Goal: Task Accomplishment & Management: Complete application form

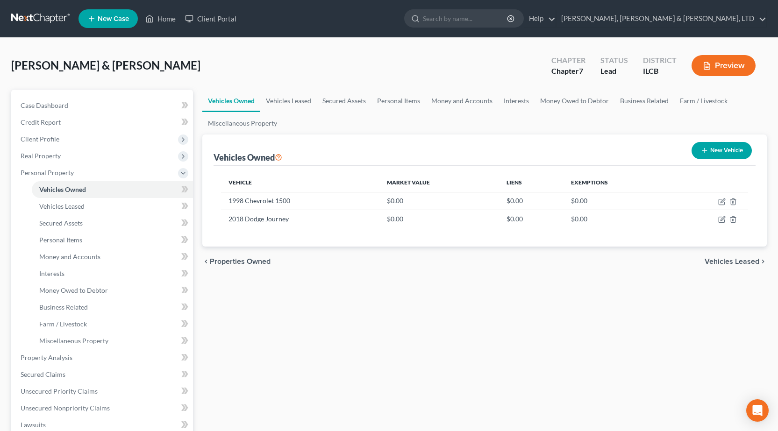
click at [34, 13] on link at bounding box center [41, 18] width 60 height 17
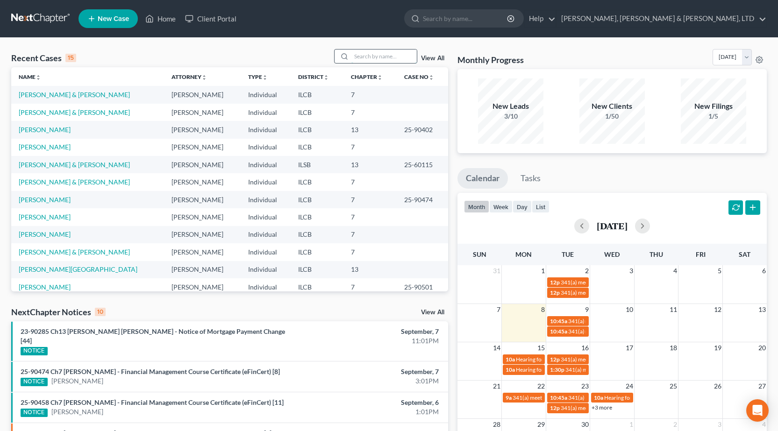
click at [380, 55] on input "search" at bounding box center [383, 56] width 65 height 14
type input "poppen"
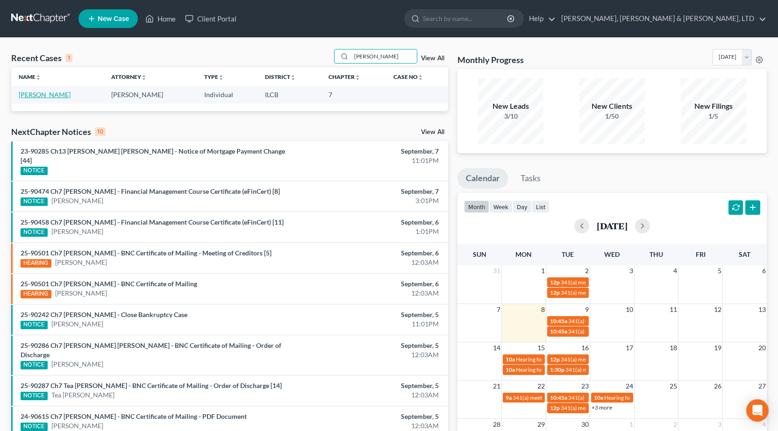
click at [49, 93] on link "Poppen, Amanda" at bounding box center [45, 95] width 52 height 8
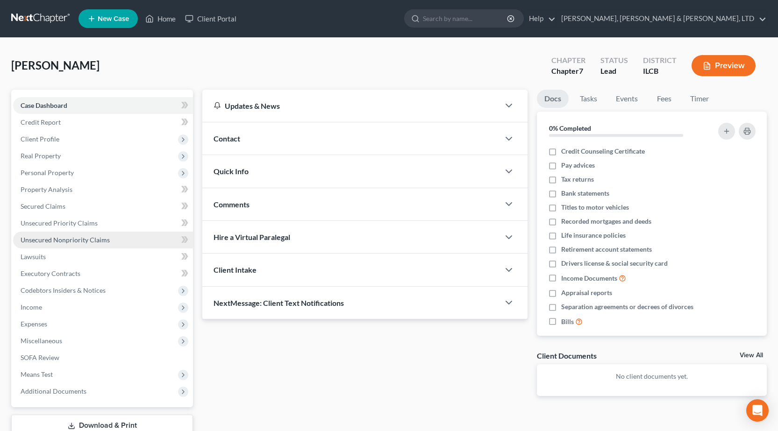
click at [56, 241] on span "Unsecured Nonpriority Claims" at bounding box center [65, 240] width 89 height 8
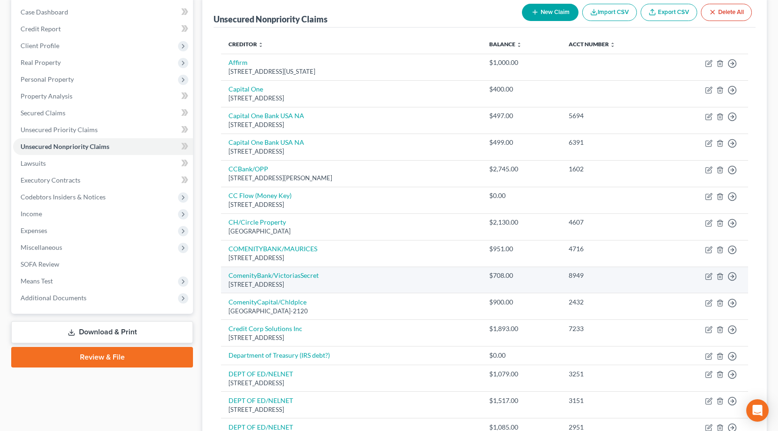
scroll to position [187, 0]
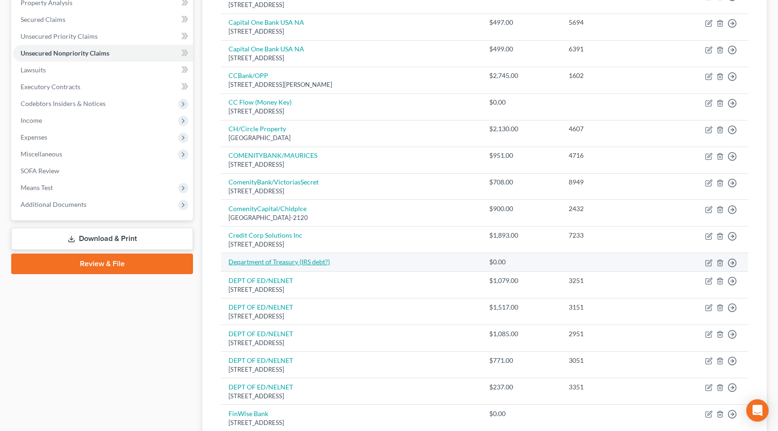
click at [300, 259] on link "Department of Treasury (IRS debt?)" at bounding box center [278, 262] width 101 height 8
select select "0"
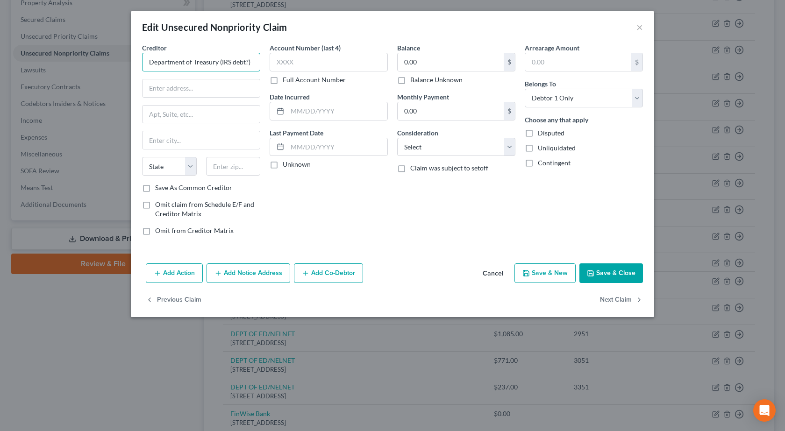
drag, startPoint x: 258, startPoint y: 62, endPoint x: 218, endPoint y: 58, distance: 39.8
click at [218, 58] on input "Department of Treasury (IRS debt?)" at bounding box center [201, 62] width 118 height 19
type input "Department of Treasury"
click at [219, 87] on input "text" at bounding box center [200, 88] width 117 height 18
paste input "1500 Pennsylvania Avenue, NW"
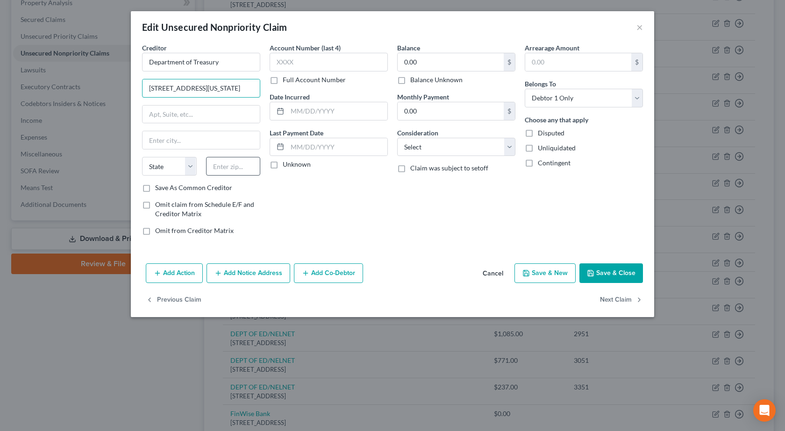
type input "1500 Pennsylvania Avenue, NW"
click at [229, 169] on input "text" at bounding box center [233, 166] width 55 height 19
type input "20220"
click at [290, 208] on div "Account Number (last 4) Full Account Number Date Incurred Last Payment Date Unk…" at bounding box center [328, 143] width 127 height 200
type input "Washington"
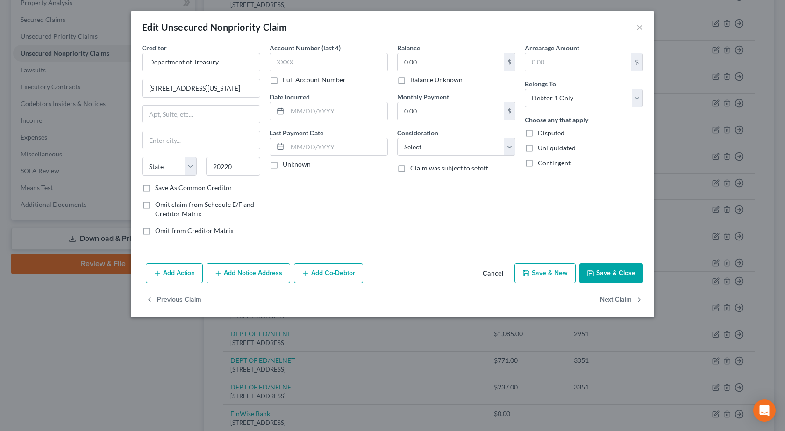
select select "8"
click at [441, 65] on input "0.00" at bounding box center [450, 62] width 106 height 18
type input "1,260"
click at [453, 147] on select "Select Cable / Satellite Services Collection Agency Credit Card Debt Debt Couns…" at bounding box center [456, 147] width 118 height 19
select select "14"
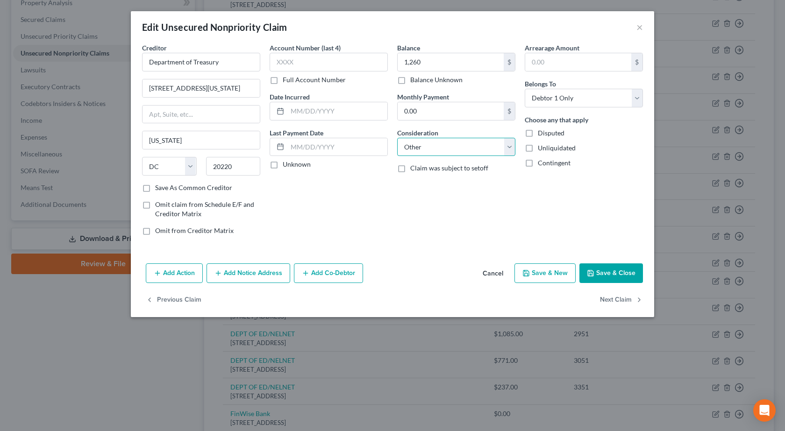
click at [397, 138] on select "Select Cable / Satellite Services Collection Agency Credit Card Debt Debt Couns…" at bounding box center [456, 147] width 118 height 19
click at [442, 186] on input "text" at bounding box center [455, 183] width 117 height 18
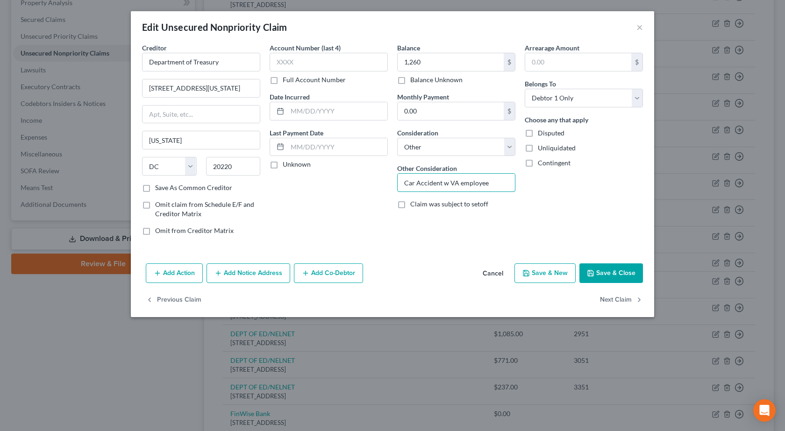
type input "Car Accident w VA employee"
click at [623, 276] on button "Save & Close" at bounding box center [611, 273] width 64 height 20
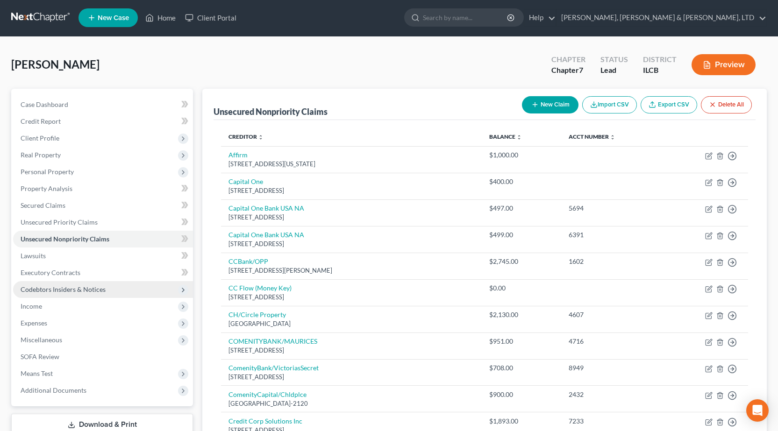
scroll to position [0, 0]
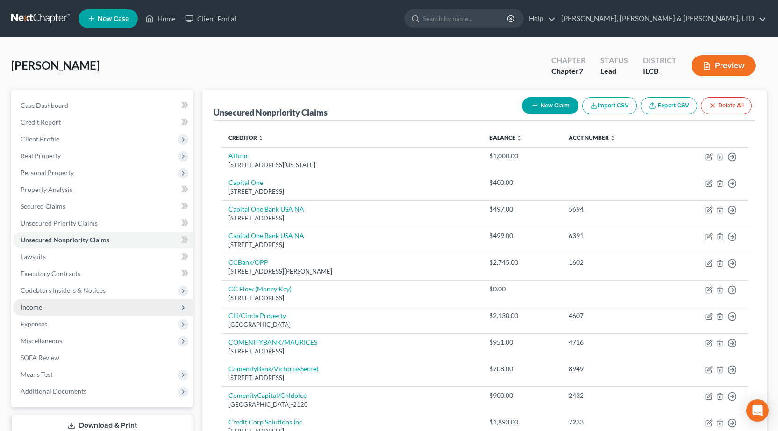
click at [51, 309] on span "Income" at bounding box center [103, 307] width 180 height 17
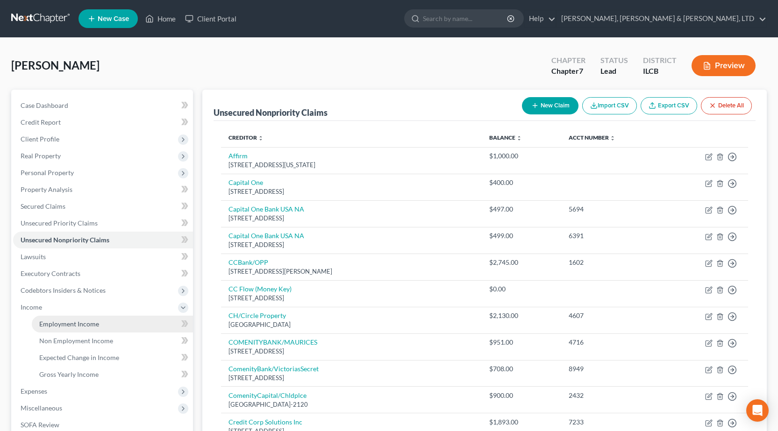
click at [64, 323] on span "Employment Income" at bounding box center [69, 324] width 60 height 8
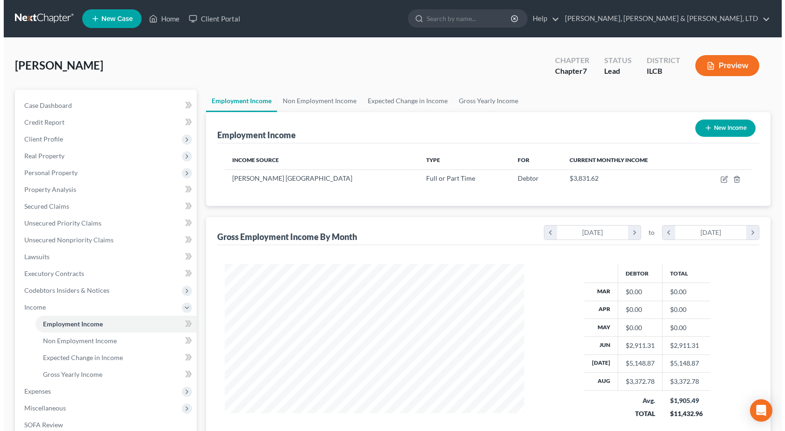
scroll to position [93, 0]
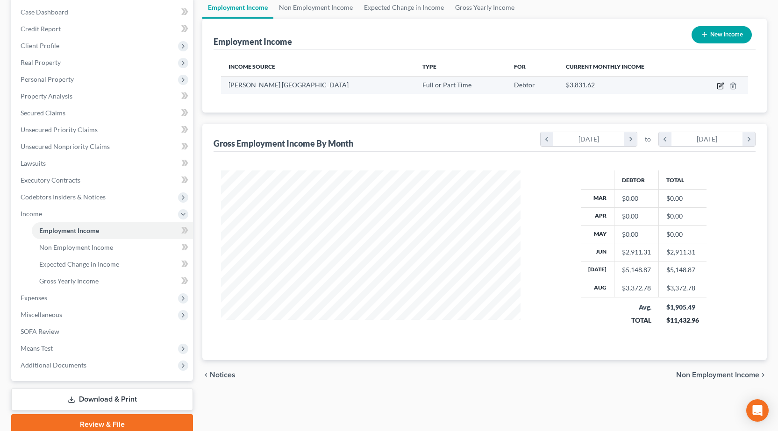
click at [717, 85] on icon "button" at bounding box center [720, 87] width 6 height 6
select select "0"
select select "14"
select select "2"
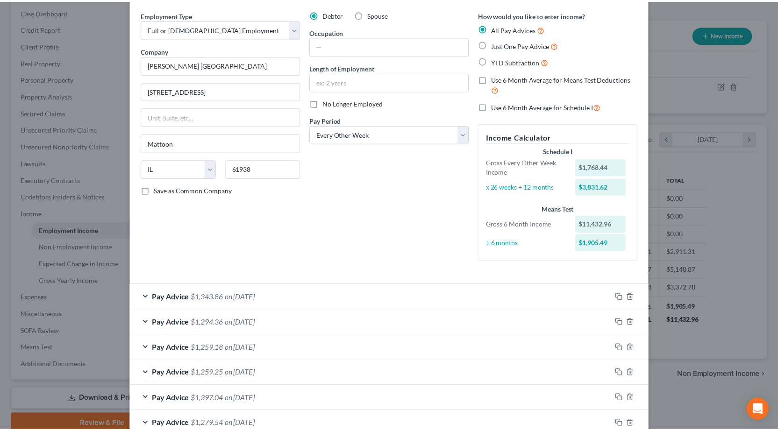
scroll to position [0, 0]
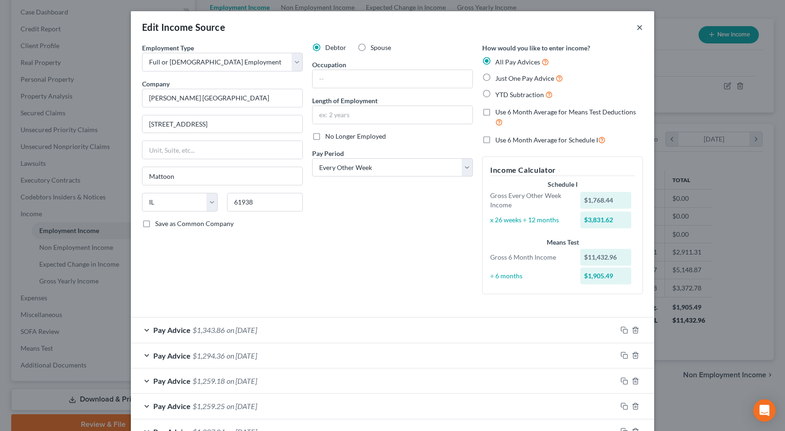
click at [636, 30] on button "×" at bounding box center [639, 26] width 7 height 11
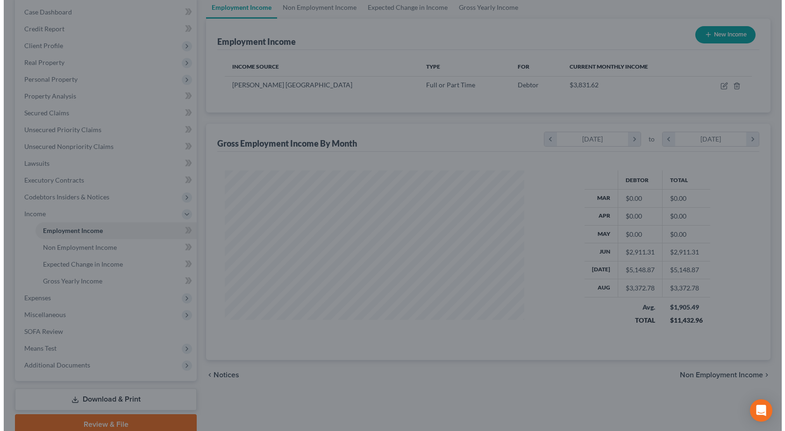
scroll to position [466801, 466651]
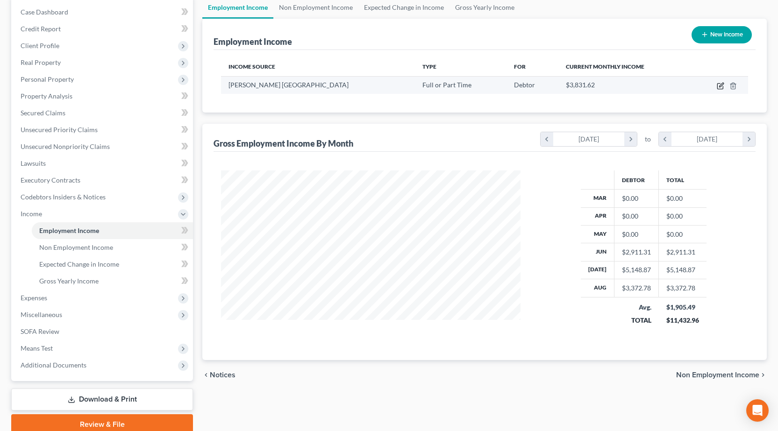
click at [716, 87] on icon "button" at bounding box center [719, 85] width 7 height 7
select select "0"
select select "14"
select select "2"
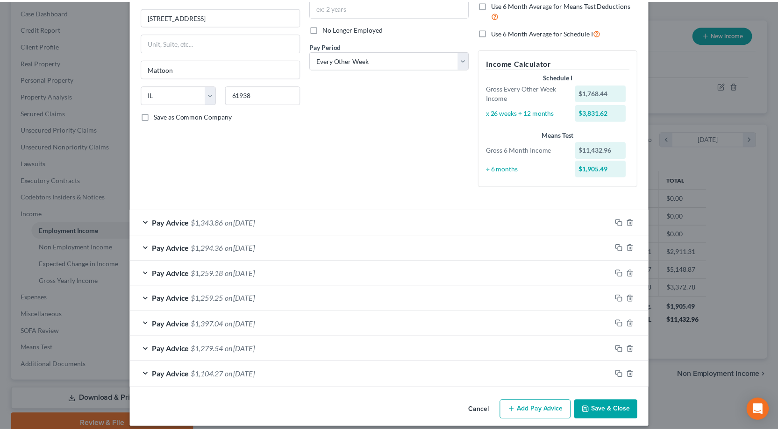
scroll to position [115, 0]
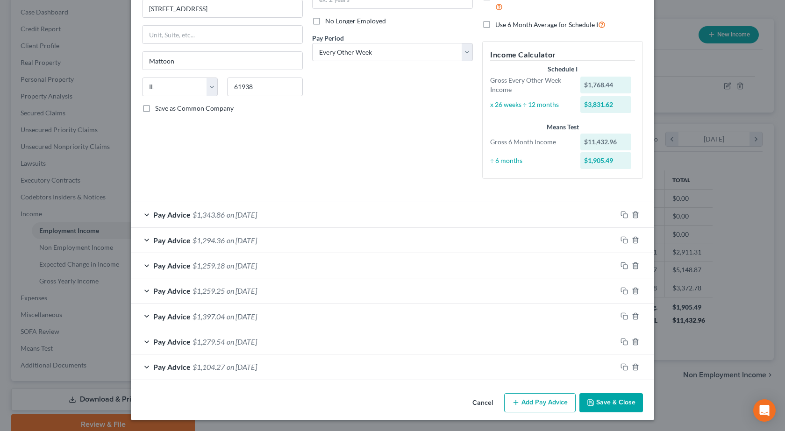
click at [620, 400] on button "Save & Close" at bounding box center [611, 403] width 64 height 20
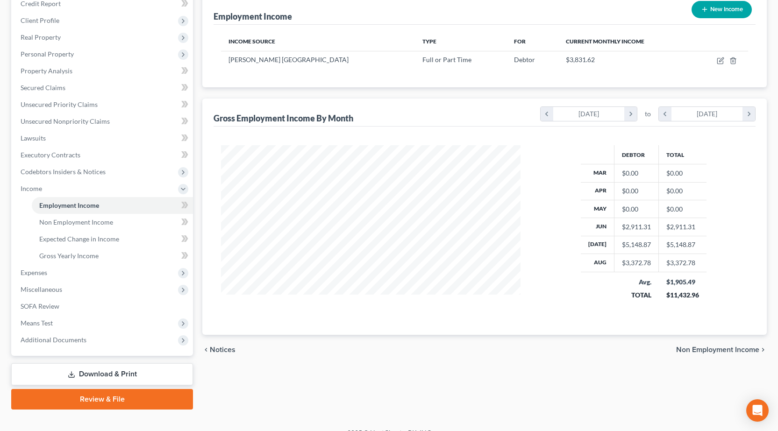
scroll to position [133, 0]
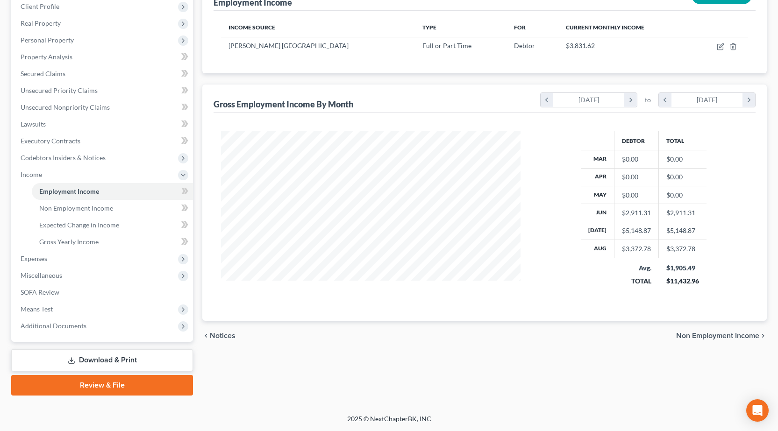
click at [113, 367] on link "Download & Print" at bounding box center [102, 360] width 182 height 22
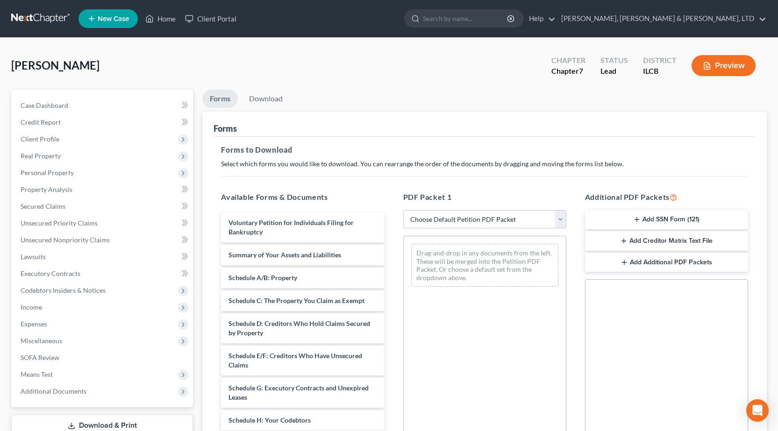
click at [501, 210] on select "Choose Default Petition PDF Packet Complete Bankruptcy Petition (all forms and …" at bounding box center [484, 219] width 163 height 19
select select "0"
click at [403, 210] on select "Choose Default Petition PDF Packet Complete Bankruptcy Petition (all forms and …" at bounding box center [484, 219] width 163 height 19
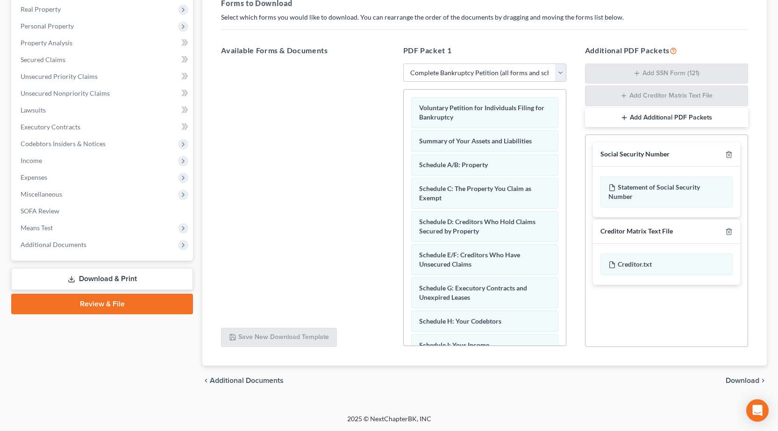
click at [749, 382] on span "Download" at bounding box center [742, 380] width 34 height 7
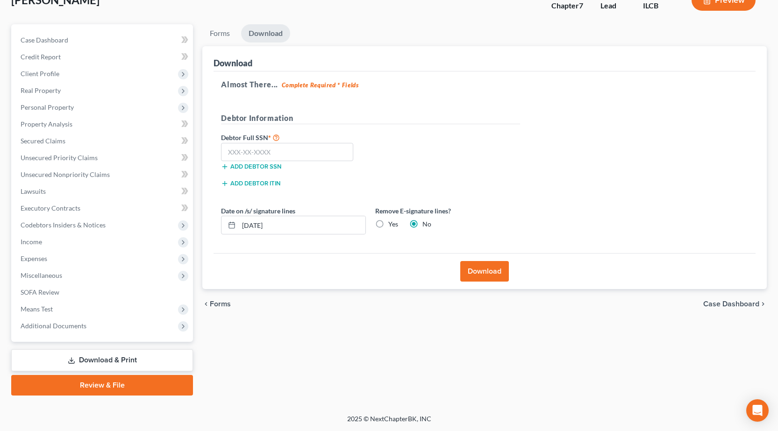
scroll to position [65, 0]
click at [315, 153] on input "text" at bounding box center [287, 152] width 132 height 19
type input "357-78-6449"
drag, startPoint x: 317, startPoint y: 225, endPoint x: 272, endPoint y: 222, distance: 44.5
click at [0, 198] on div "Poppen, Amanda Upgraded Chapter Chapter 7 Status Lead District ILCB Preview Pet…" at bounding box center [389, 193] width 778 height 442
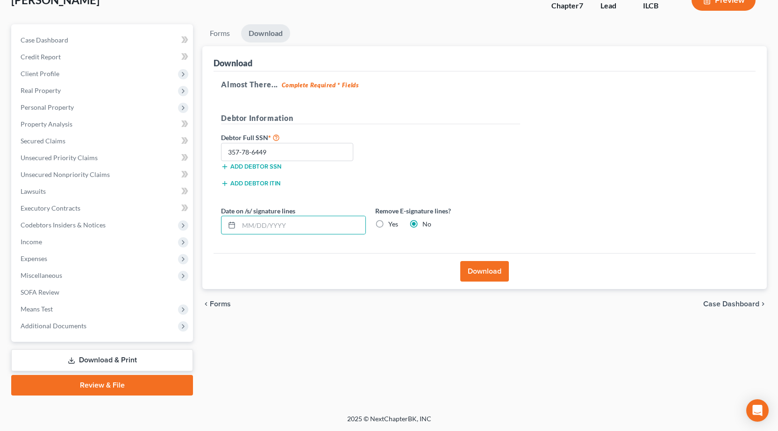
click at [388, 223] on label "Yes" at bounding box center [393, 223] width 10 height 9
click at [392, 223] on input "Yes" at bounding box center [395, 222] width 6 height 6
radio input "true"
radio input "false"
click at [492, 273] on button "Download" at bounding box center [484, 271] width 49 height 21
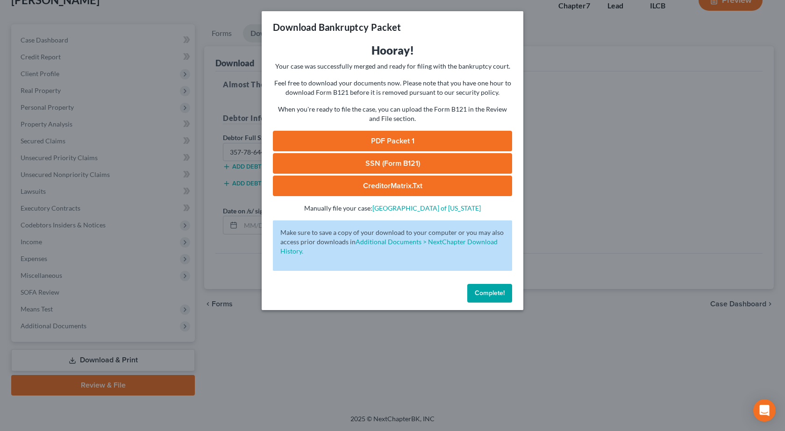
click at [397, 140] on link "PDF Packet 1" at bounding box center [392, 141] width 239 height 21
click at [148, 145] on div "Download Bankruptcy Packet Hooray! Your case was successfully merged and ready …" at bounding box center [392, 215] width 785 height 431
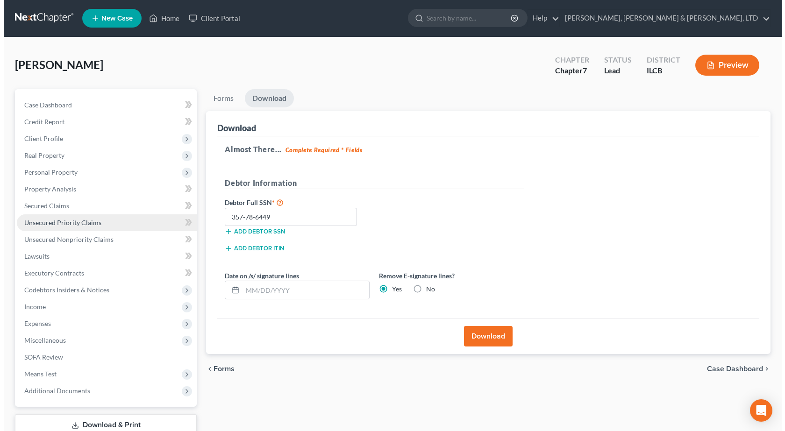
scroll to position [0, 0]
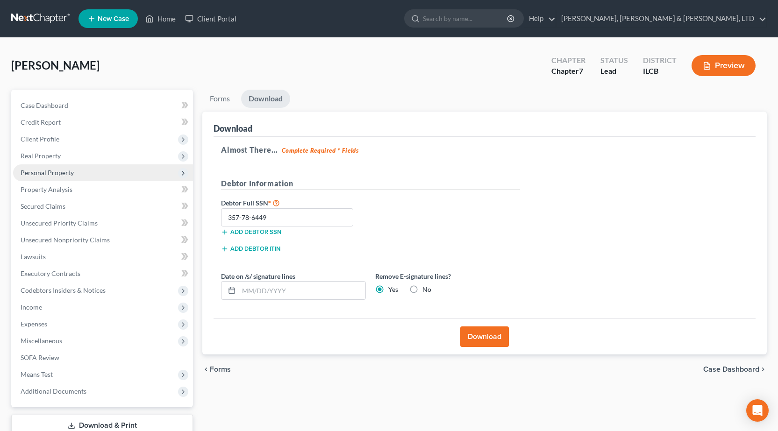
click at [66, 176] on span "Personal Property" at bounding box center [47, 173] width 53 height 8
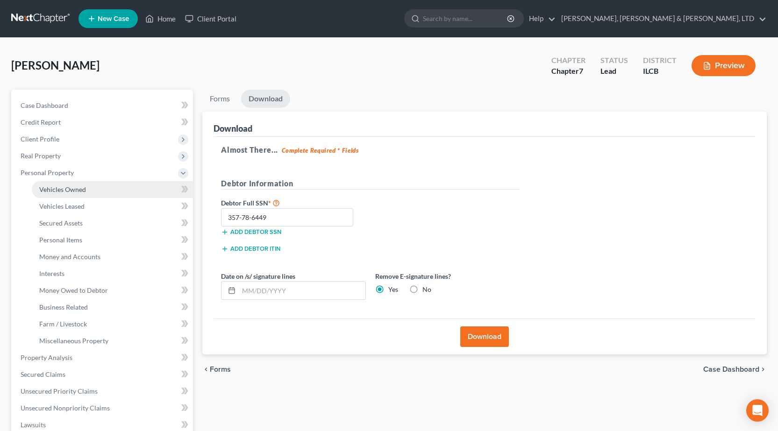
click at [59, 190] on span "Vehicles Owned" at bounding box center [62, 189] width 47 height 8
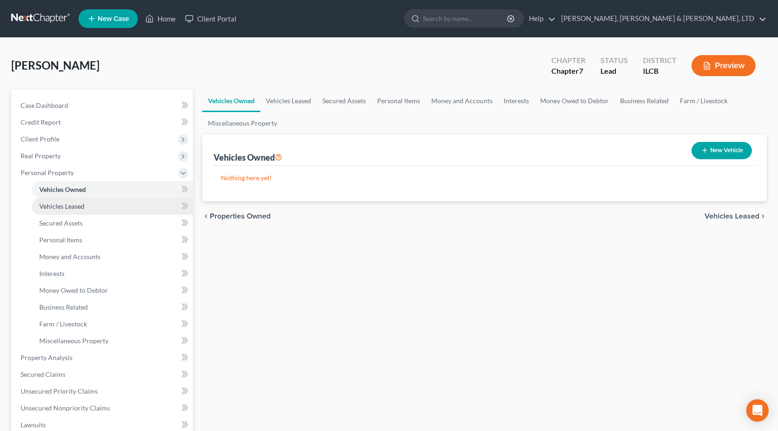
click at [66, 206] on span "Vehicles Leased" at bounding box center [61, 206] width 45 height 8
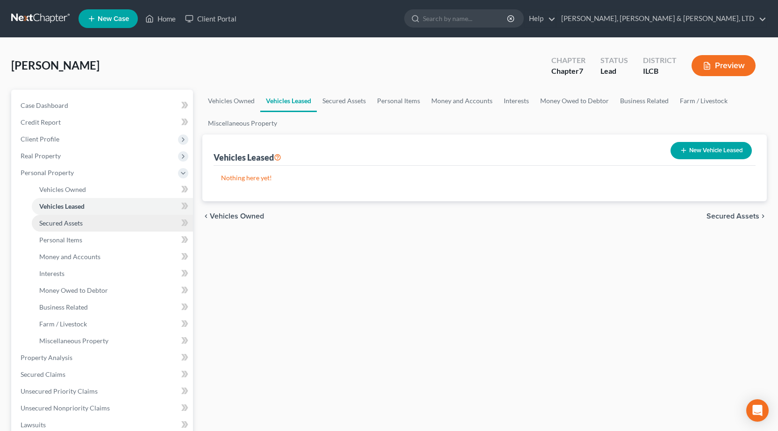
click at [73, 223] on span "Secured Assets" at bounding box center [60, 223] width 43 height 8
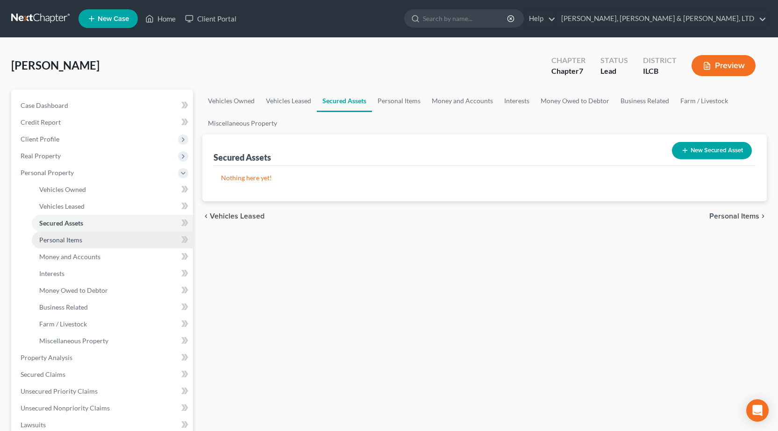
click at [71, 239] on span "Personal Items" at bounding box center [60, 240] width 43 height 8
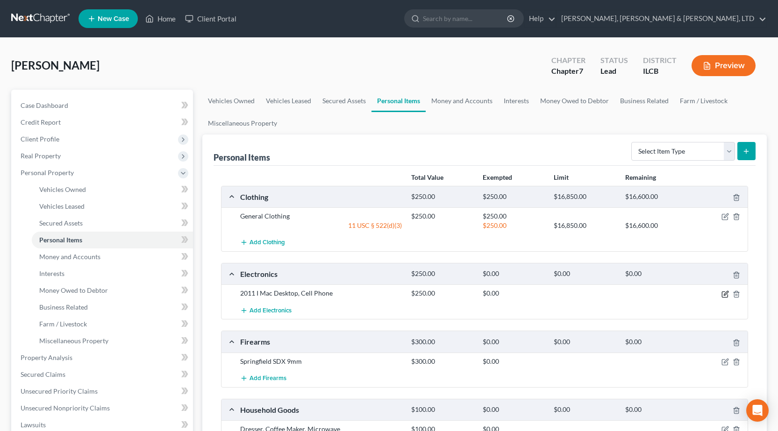
click at [724, 294] on icon "button" at bounding box center [724, 293] width 7 height 7
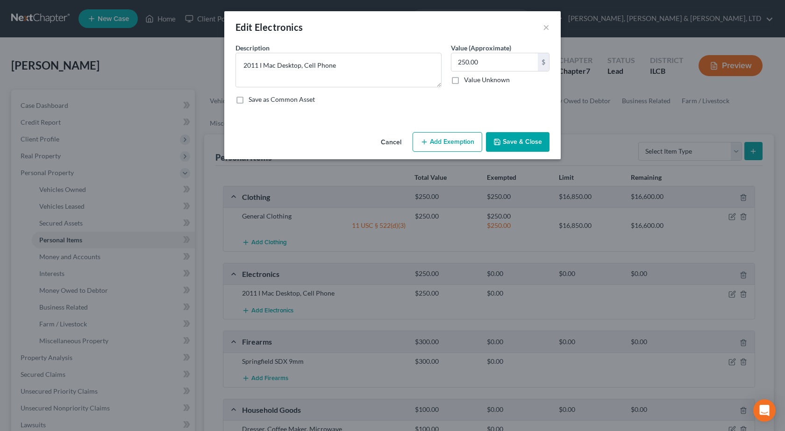
click at [449, 145] on button "Add Exemption" at bounding box center [447, 142] width 70 height 20
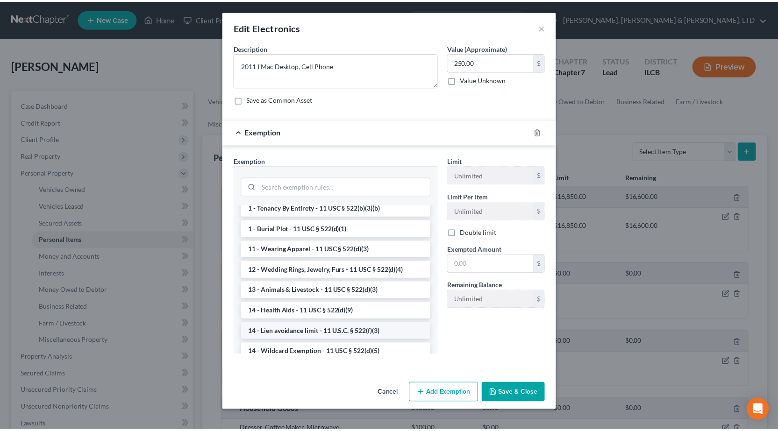
scroll to position [93, 0]
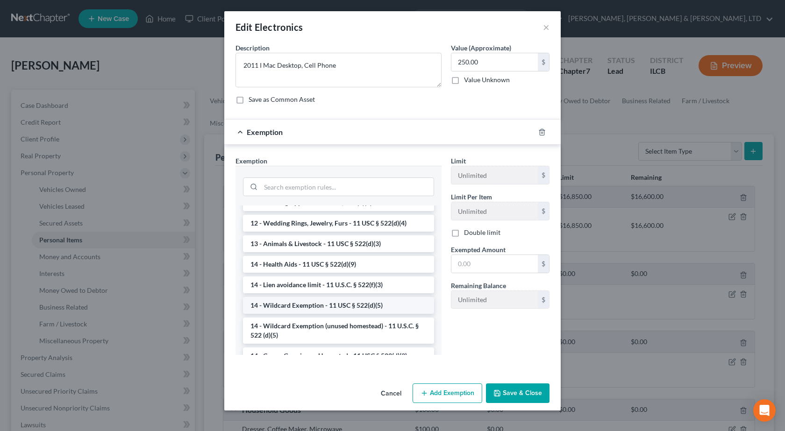
click at [336, 309] on li "14 - Wildcard Exemption - 11 USC § 522(d)(5)" at bounding box center [338, 305] width 191 height 17
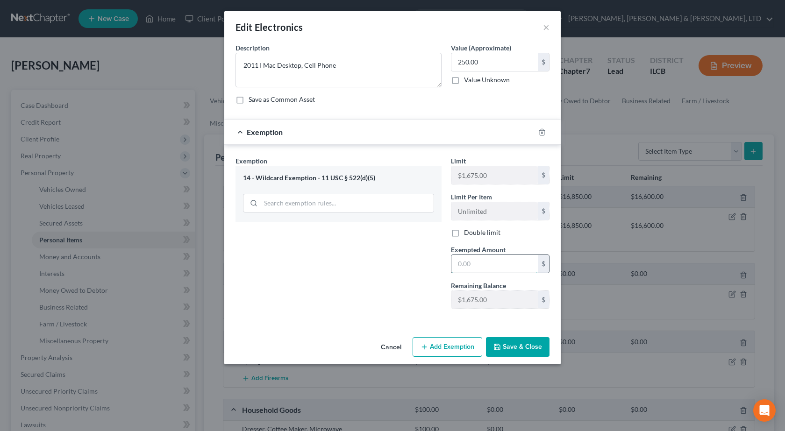
click at [476, 262] on input "text" at bounding box center [494, 264] width 86 height 18
type input "250"
click at [514, 348] on button "Save & Close" at bounding box center [518, 347] width 64 height 20
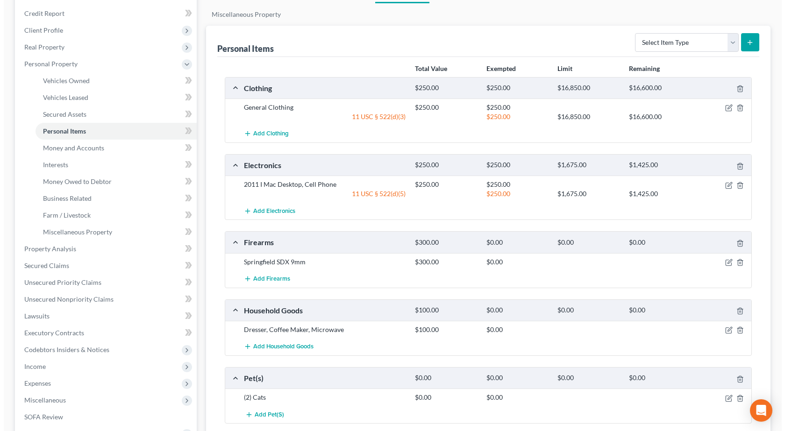
scroll to position [140, 0]
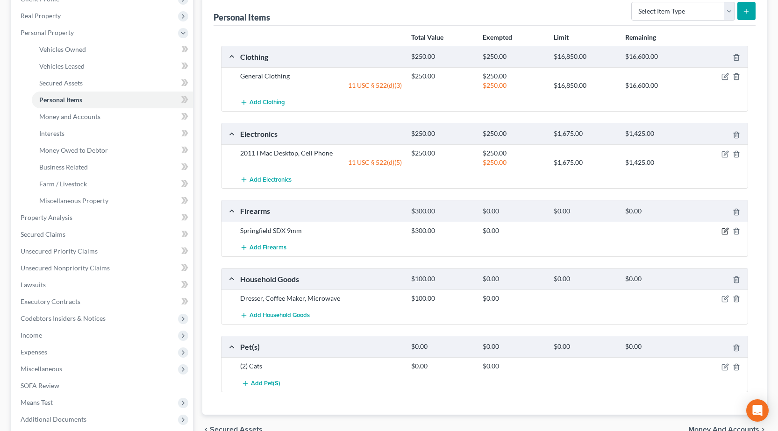
click at [724, 230] on icon "button" at bounding box center [724, 230] width 7 height 7
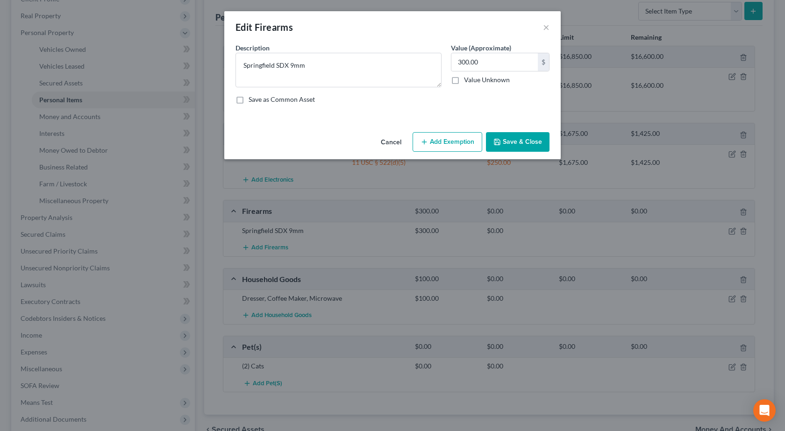
click at [442, 139] on button "Add Exemption" at bounding box center [447, 142] width 70 height 20
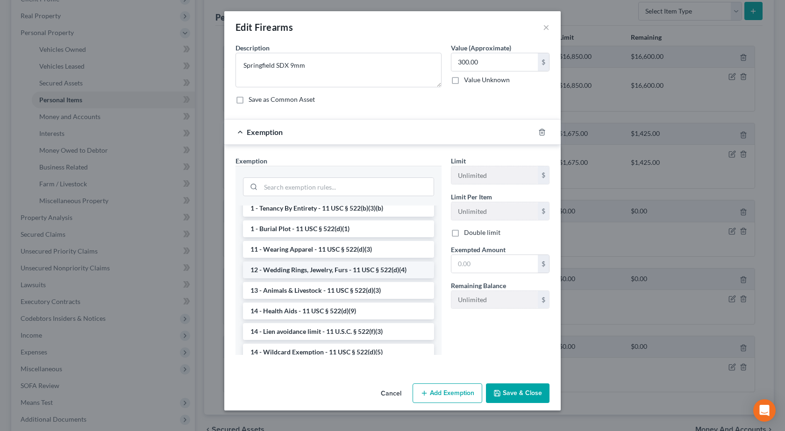
scroll to position [93, 0]
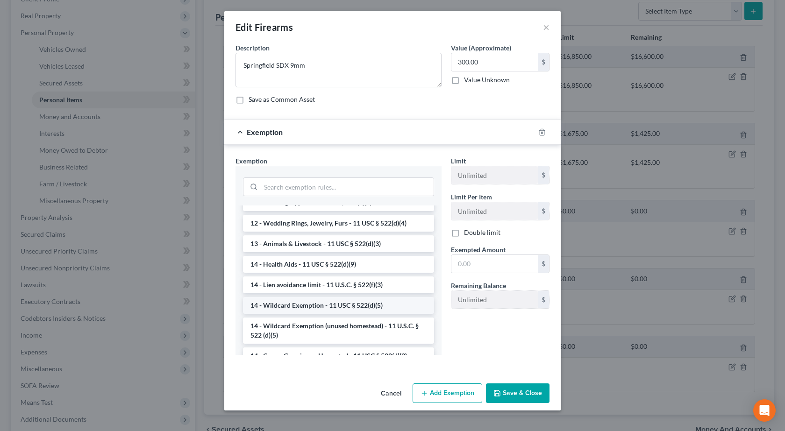
click at [315, 306] on li "14 - Wildcard Exemption - 11 USC § 522(d)(5)" at bounding box center [338, 305] width 191 height 17
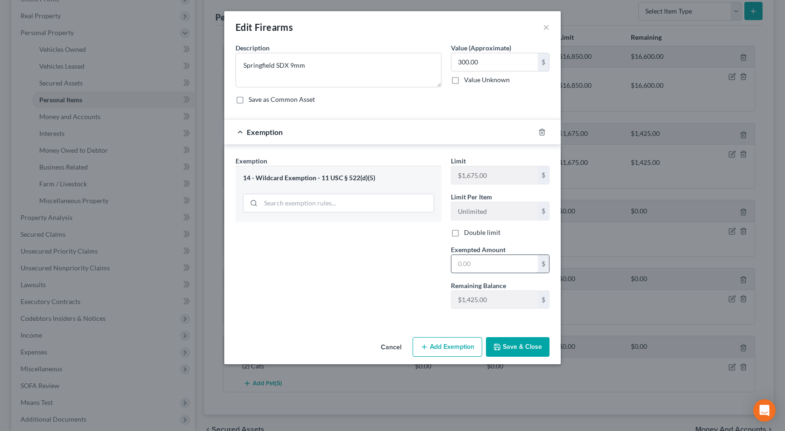
click at [480, 271] on input "text" at bounding box center [494, 264] width 86 height 18
type input "300"
click at [503, 341] on button "Save & Close" at bounding box center [518, 347] width 64 height 20
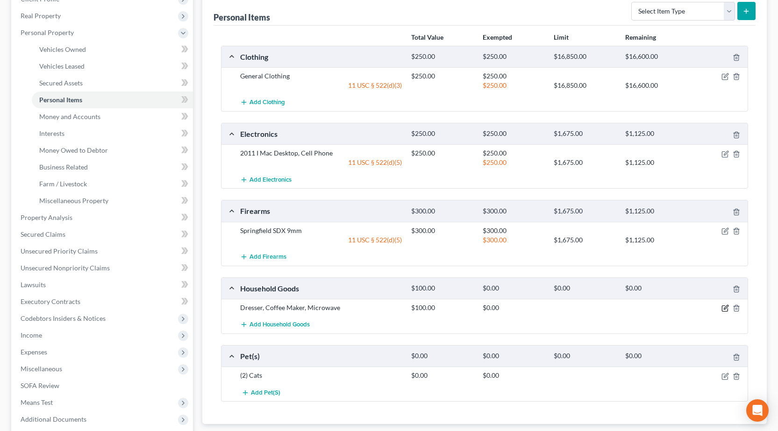
click at [723, 311] on icon "button" at bounding box center [724, 307] width 7 height 7
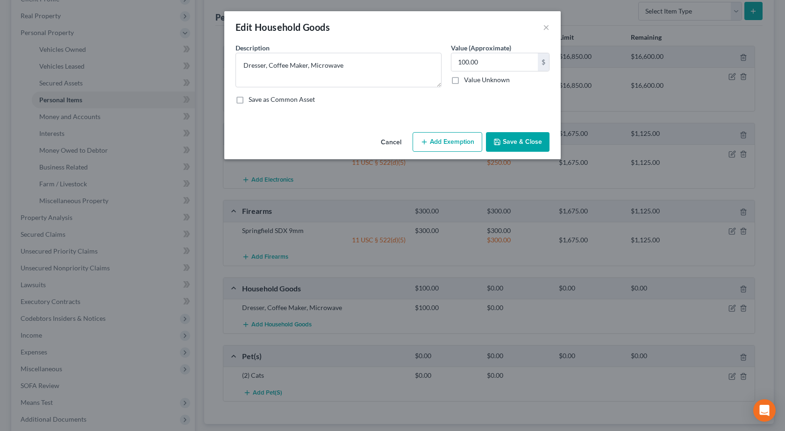
click at [431, 144] on button "Add Exemption" at bounding box center [447, 142] width 70 height 20
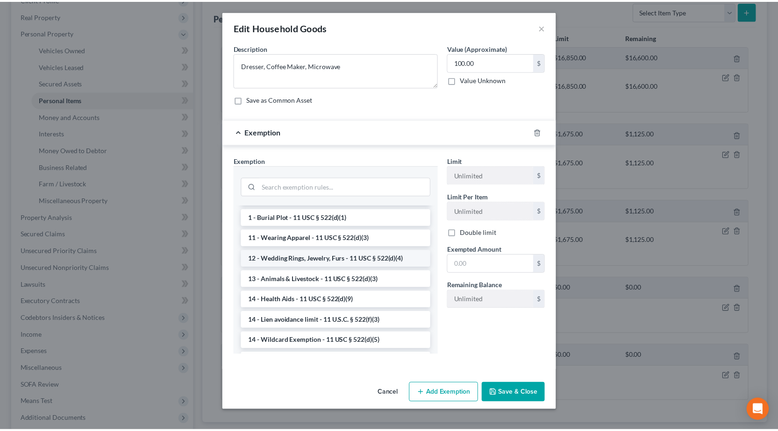
scroll to position [187, 0]
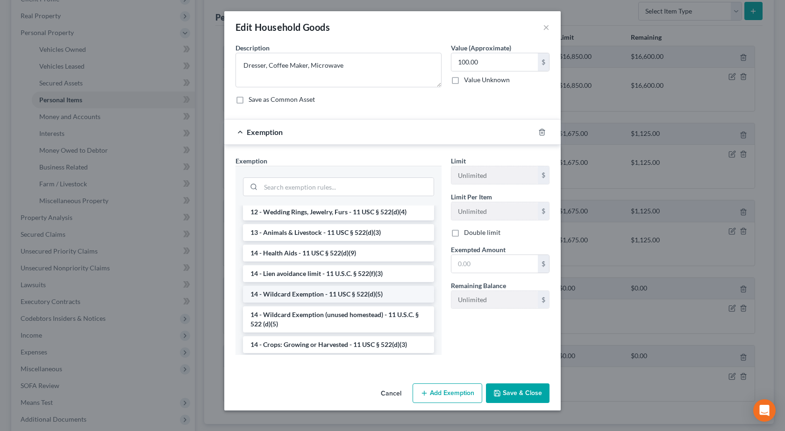
click at [303, 294] on li "14 - Wildcard Exemption - 11 USC § 522(d)(5)" at bounding box center [338, 294] width 191 height 17
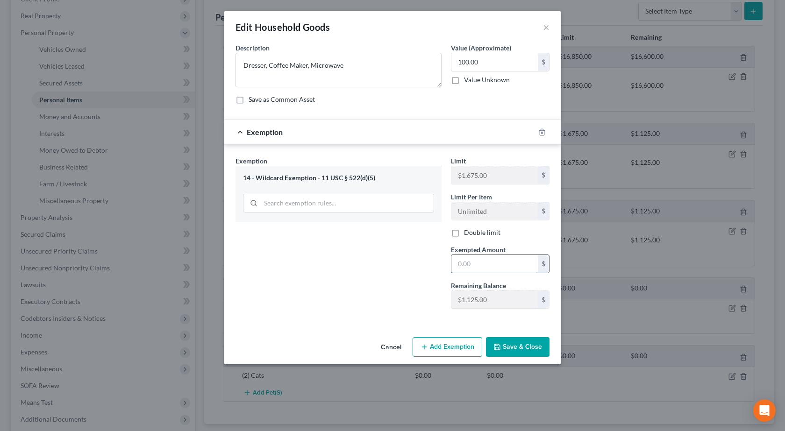
click at [471, 265] on input "text" at bounding box center [494, 264] width 86 height 18
type input "100"
click at [505, 344] on button "Save & Close" at bounding box center [518, 347] width 64 height 20
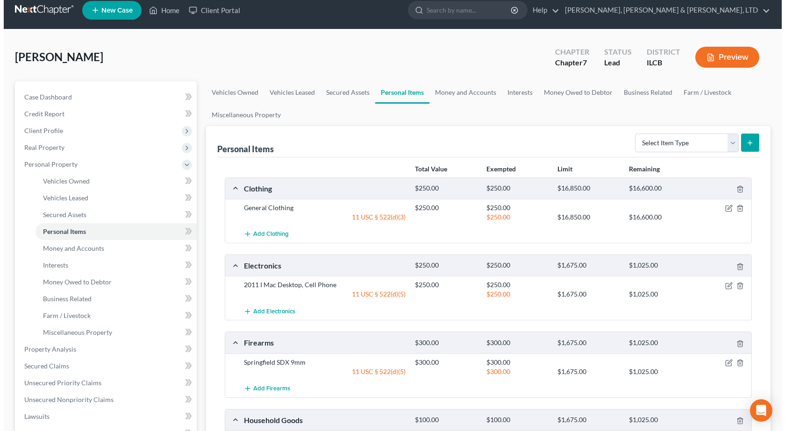
scroll to position [0, 0]
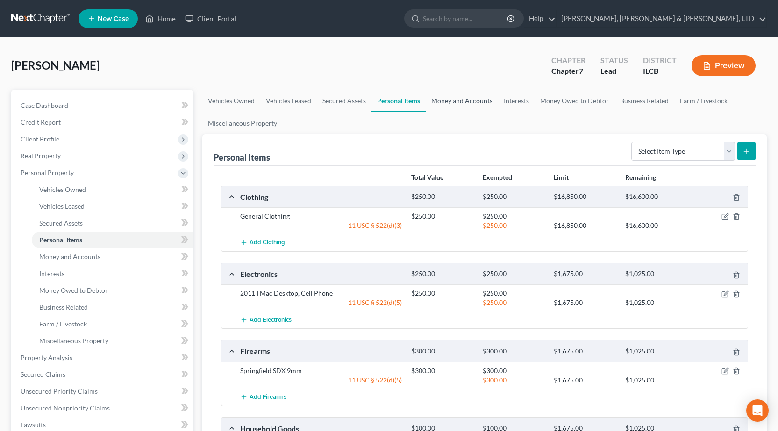
click at [454, 100] on link "Money and Accounts" at bounding box center [461, 101] width 72 height 22
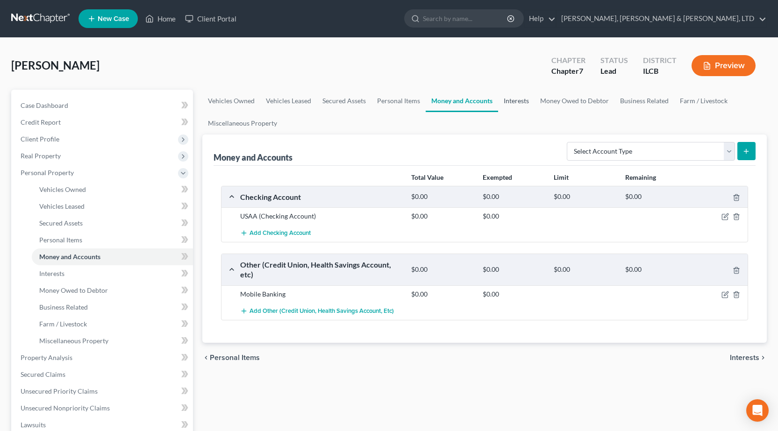
click at [518, 99] on link "Interests" at bounding box center [516, 101] width 36 height 22
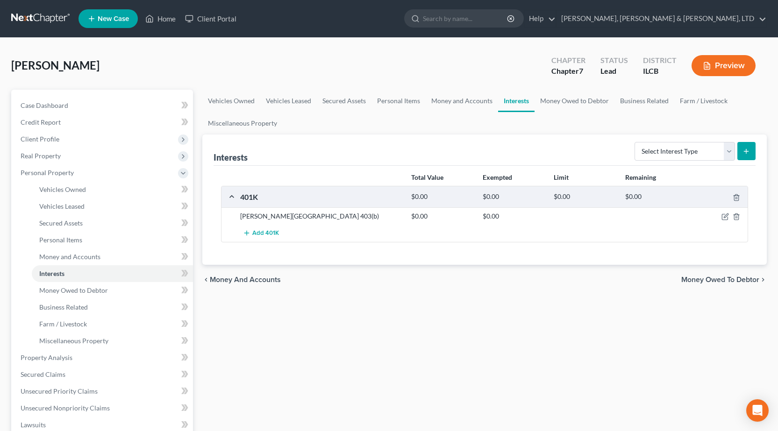
click at [729, 216] on div at bounding box center [719, 216] width 57 height 9
click at [722, 219] on icon "button" at bounding box center [724, 216] width 7 height 7
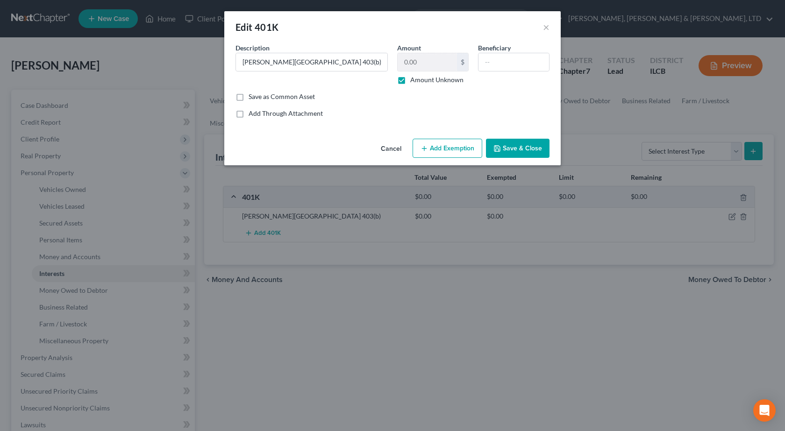
click at [431, 146] on button "Add Exemption" at bounding box center [447, 149] width 70 height 20
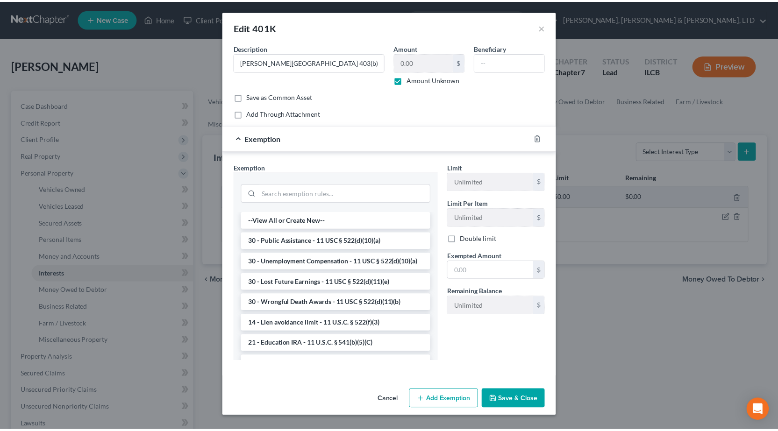
scroll to position [423, 0]
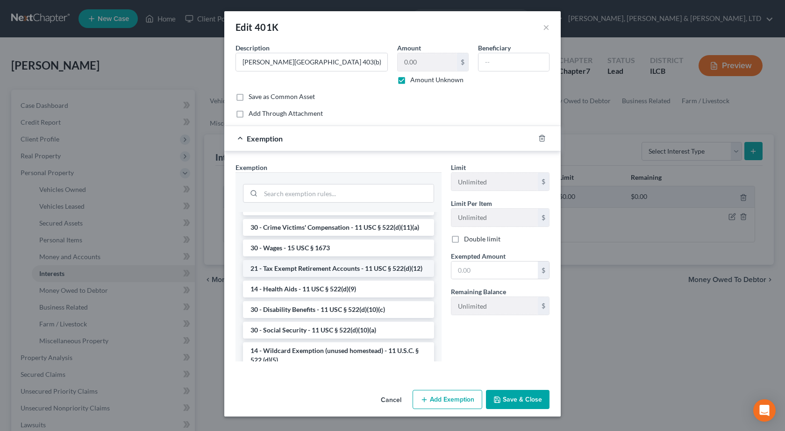
click at [359, 277] on li "21 - Tax Exempt Retirement Accounts - 11 USC § 522(d)(12)" at bounding box center [338, 268] width 191 height 17
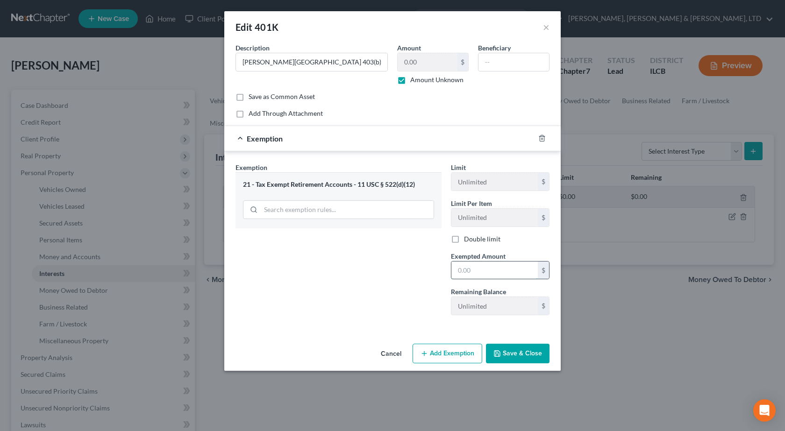
click at [483, 269] on input "text" at bounding box center [494, 271] width 86 height 18
type input "1"
click at [353, 290] on div "Exemption Set must be selected for CA. Exemption * 21 - Tax Exempt Retirement A…" at bounding box center [338, 243] width 215 height 160
click at [519, 354] on button "Save & Close" at bounding box center [518, 354] width 64 height 20
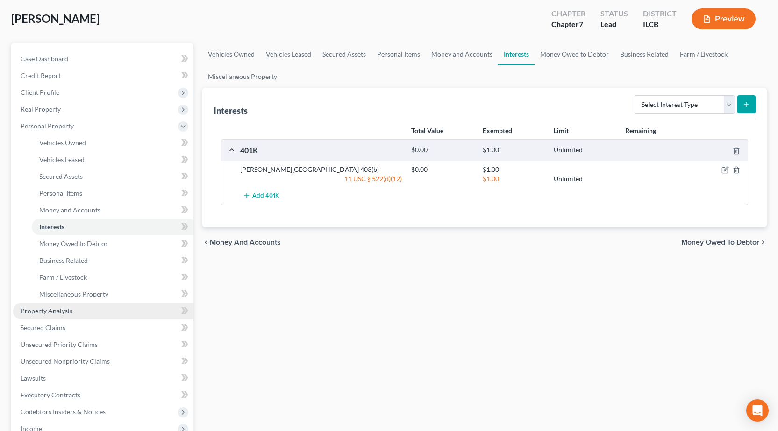
click at [56, 309] on span "Property Analysis" at bounding box center [47, 311] width 52 height 8
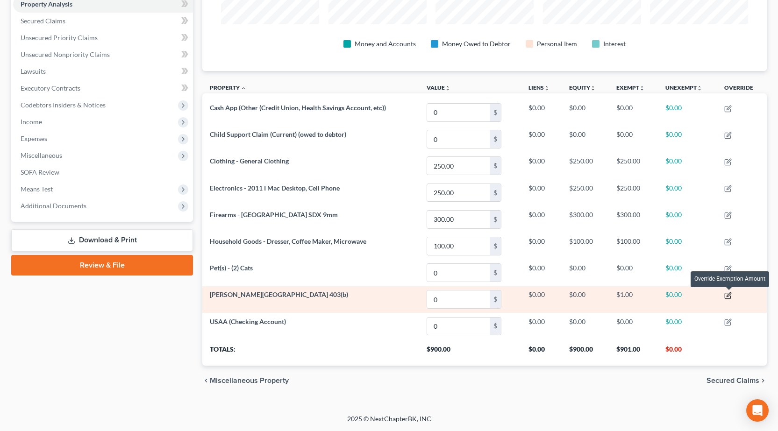
click at [730, 297] on icon "button" at bounding box center [727, 295] width 7 height 7
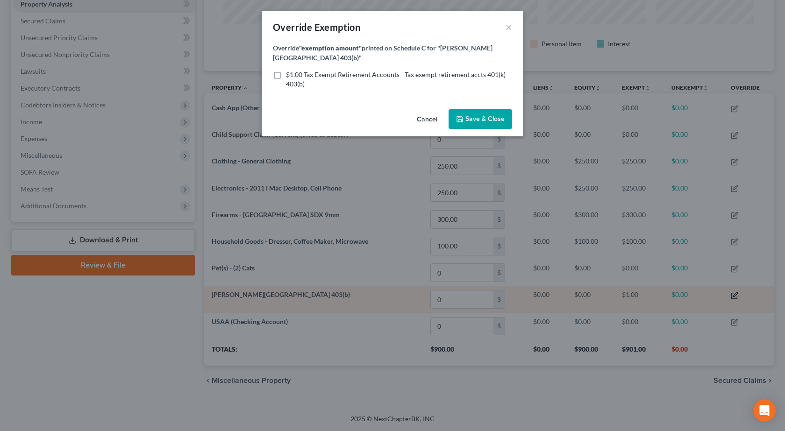
scroll to position [466801, 466399]
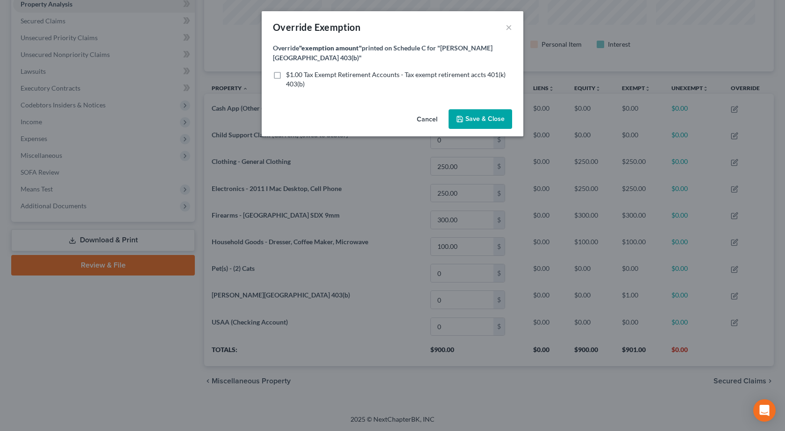
click at [286, 74] on label "$1.00 Tax Exempt Retirement Accounts - Tax exempt retirement accts 401(k) 403(b)" at bounding box center [399, 79] width 226 height 19
click at [290, 74] on input "$1.00 Tax Exempt Retirement Accounts - Tax exempt retirement accts 401(k) 403(b)" at bounding box center [293, 73] width 6 height 6
checkbox input "true"
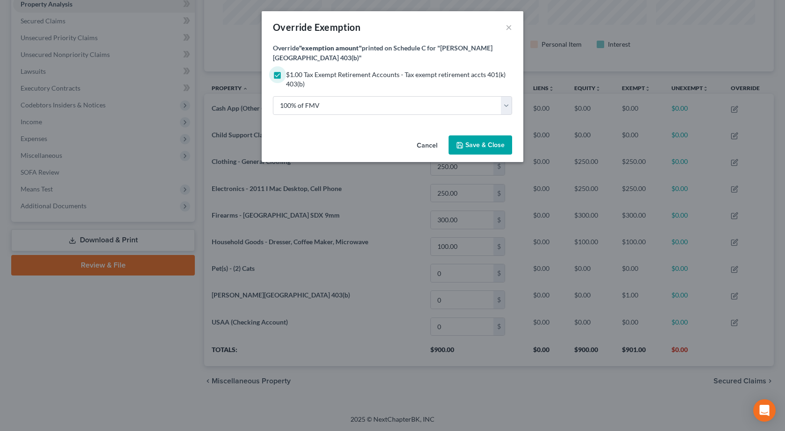
click at [473, 150] on button "Save & Close" at bounding box center [480, 145] width 64 height 20
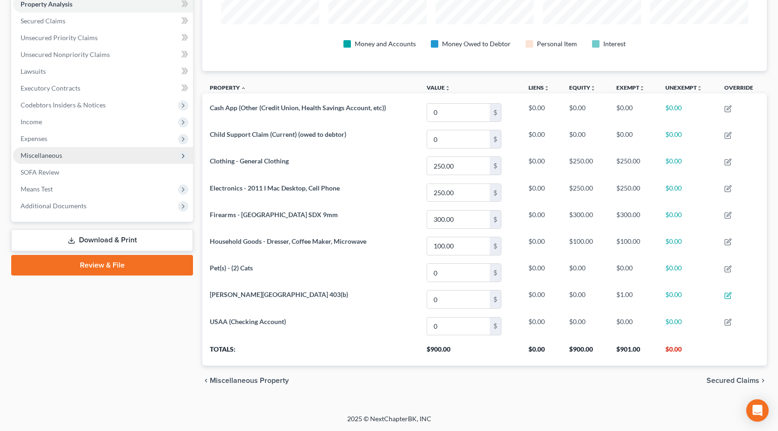
click at [85, 160] on span "Miscellaneous" at bounding box center [103, 155] width 180 height 17
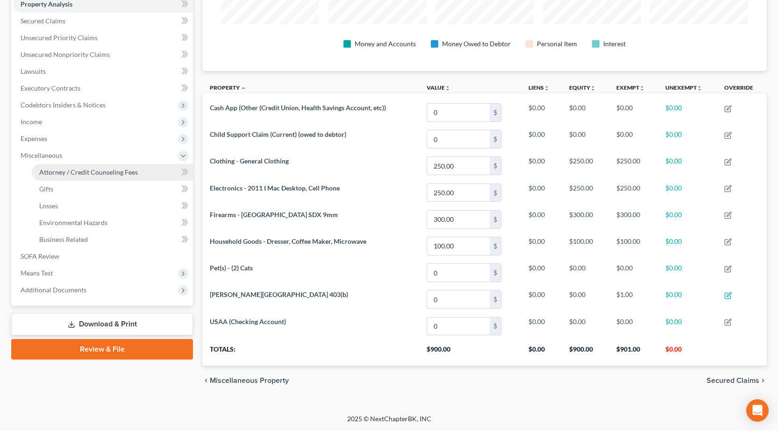
click at [85, 173] on span "Attorney / Credit Counseling Fees" at bounding box center [88, 172] width 99 height 8
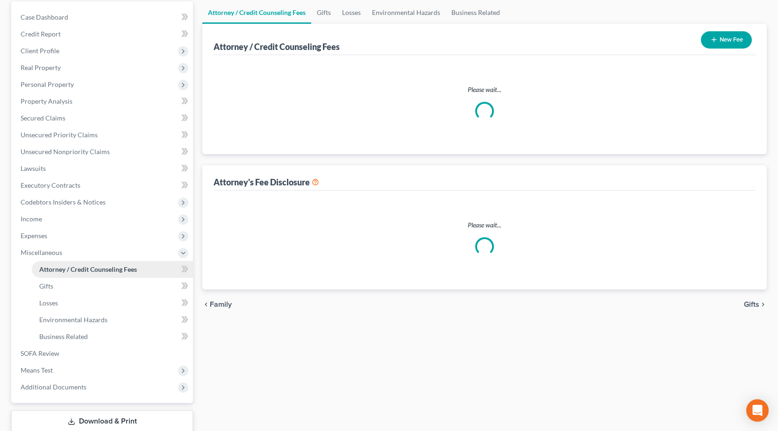
select select "1"
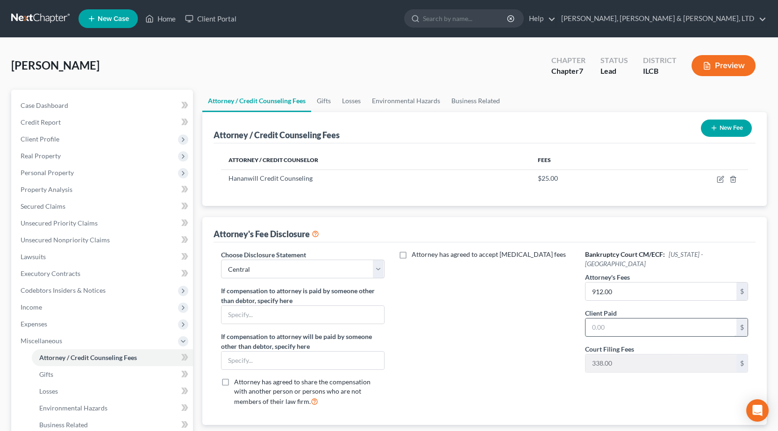
click at [645, 318] on input "text" at bounding box center [660, 327] width 151 height 18
type input "912"
click at [714, 121] on button "New Fee" at bounding box center [725, 128] width 51 height 17
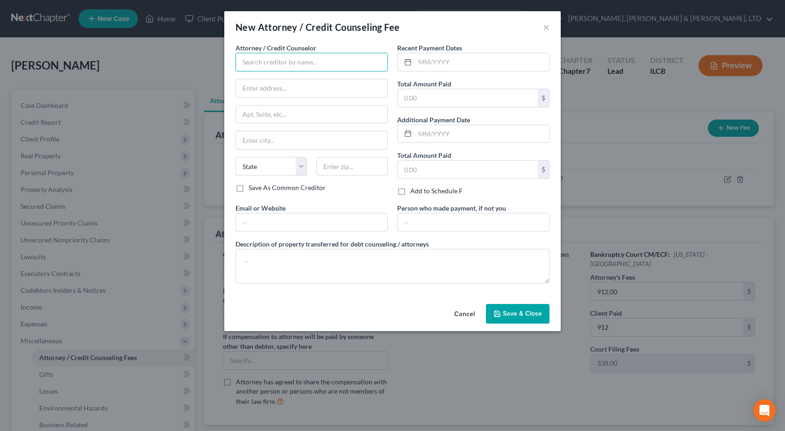
click at [274, 67] on input "text" at bounding box center [311, 62] width 152 height 19
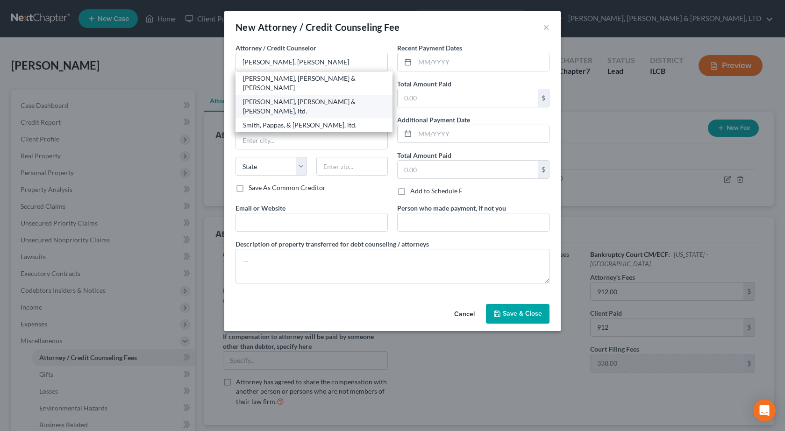
click at [307, 97] on div "Smith, Pappas & Jones, ltd." at bounding box center [314, 106] width 142 height 19
type input "Smith, Pappas & Jones, ltd."
type input "622 Jackson Avenue"
type input "Charleston"
select select "14"
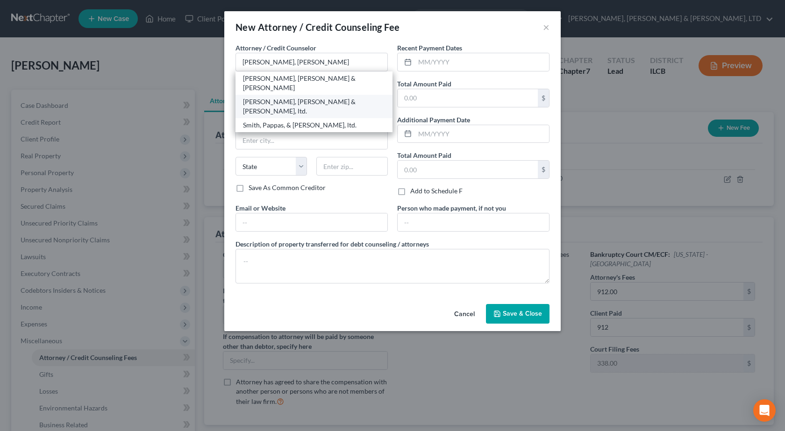
type input "61920"
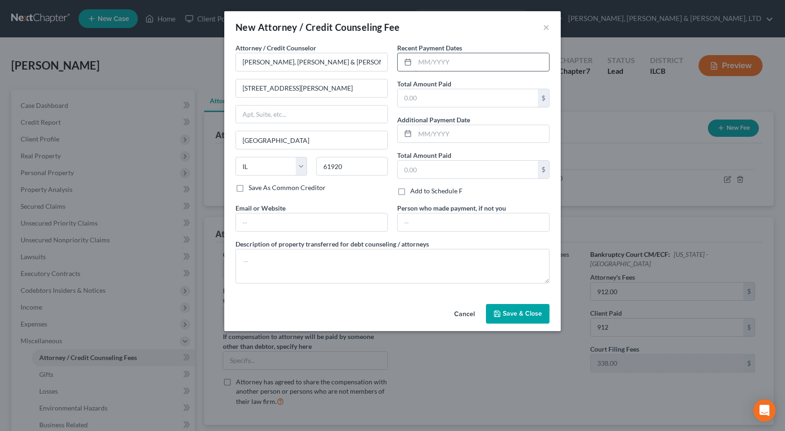
click at [447, 59] on input "text" at bounding box center [482, 62] width 134 height 18
type input "09/08/2025"
click at [440, 94] on input "text" at bounding box center [467, 98] width 140 height 18
type input "912"
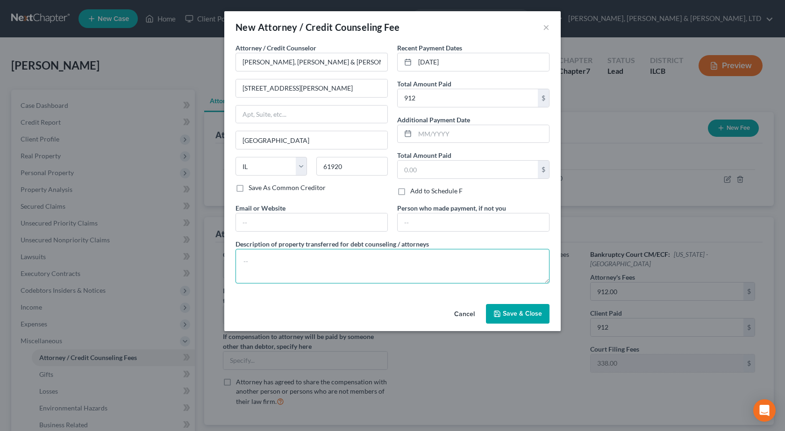
click at [470, 267] on textarea at bounding box center [392, 266] width 314 height 35
type textarea "Chapter 7 Bankruptcy Assistance"
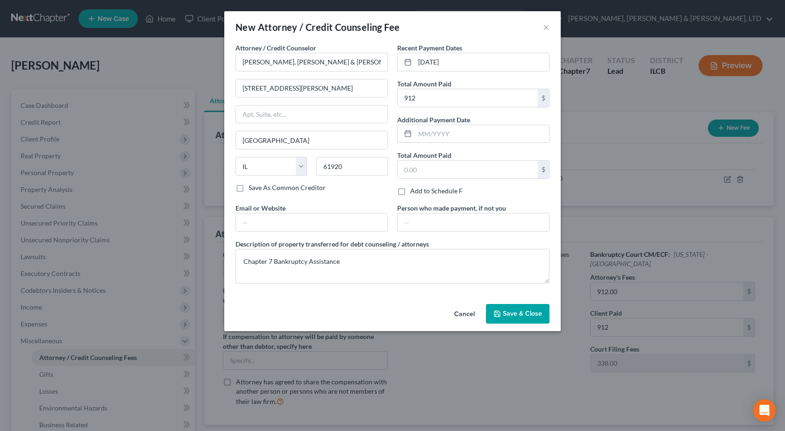
click at [520, 313] on span "Save & Close" at bounding box center [521, 314] width 39 height 8
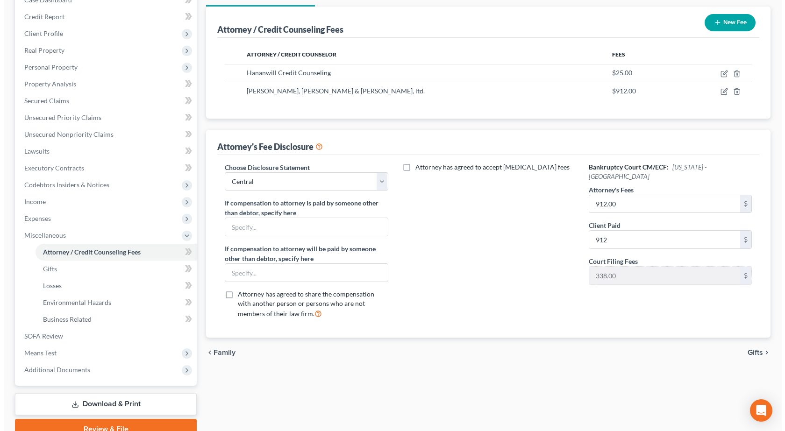
scroll to position [47, 0]
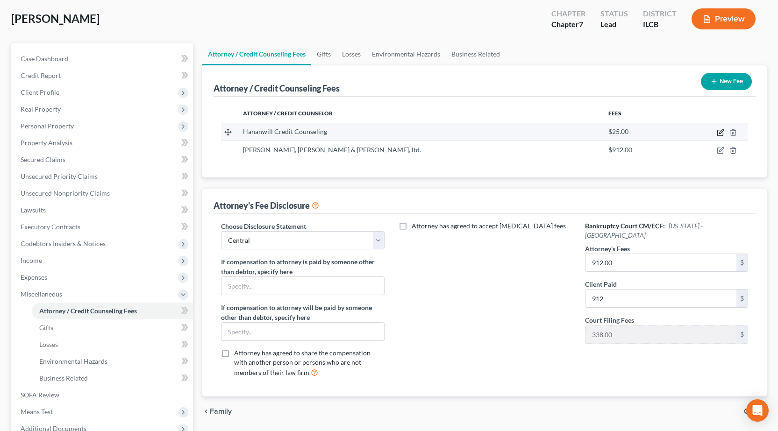
click at [721, 129] on icon "button" at bounding box center [719, 132] width 7 height 7
select select "14"
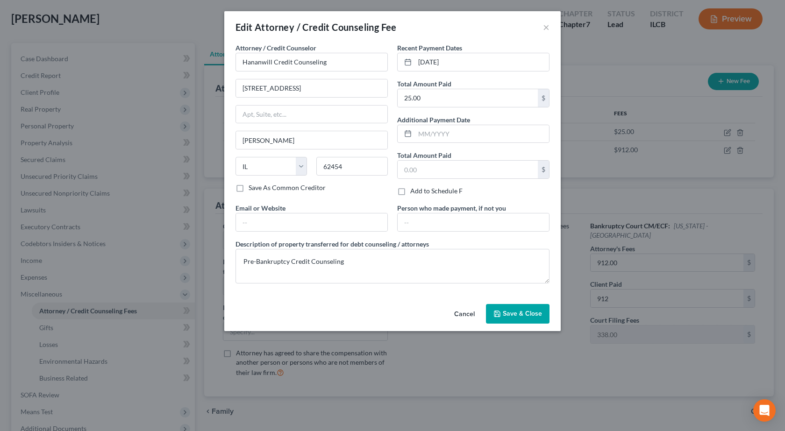
click at [525, 311] on span "Save & Close" at bounding box center [521, 314] width 39 height 8
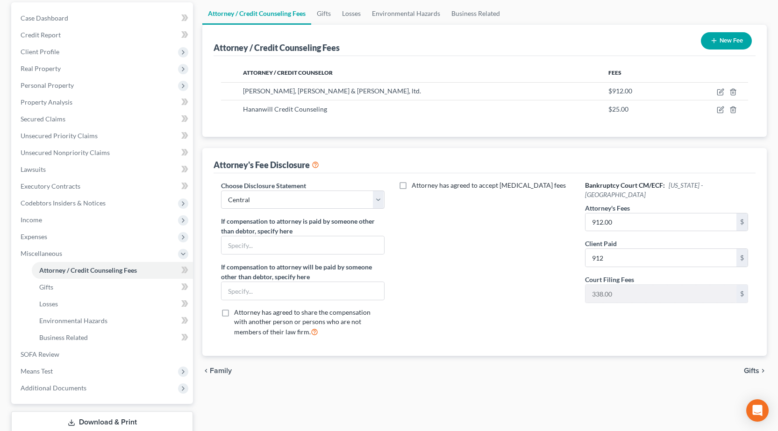
scroll to position [149, 0]
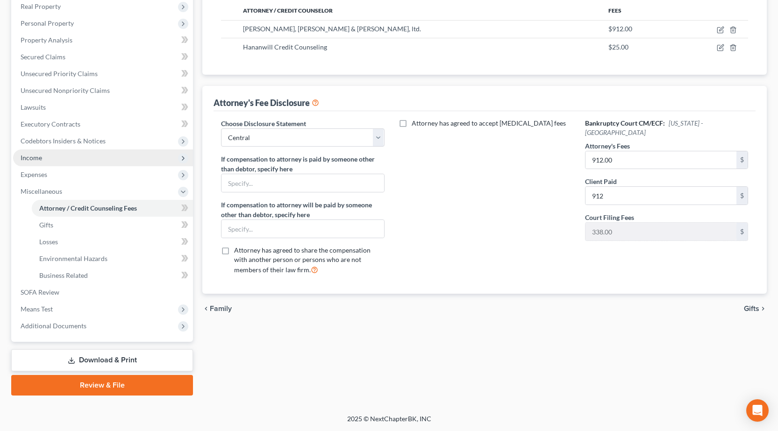
click at [74, 154] on span "Income" at bounding box center [103, 157] width 180 height 17
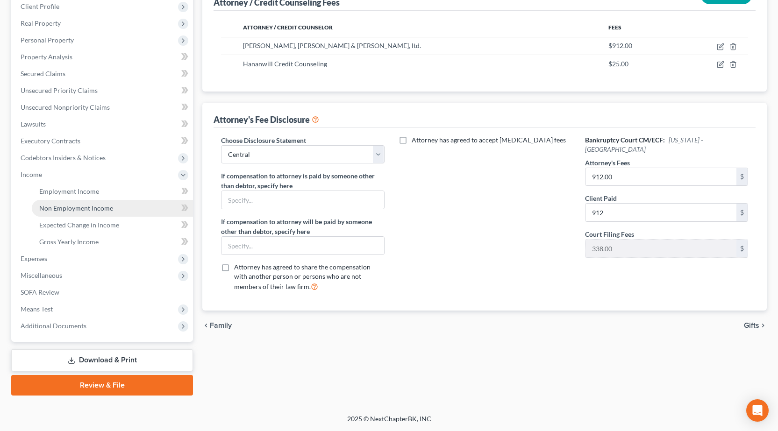
scroll to position [133, 0]
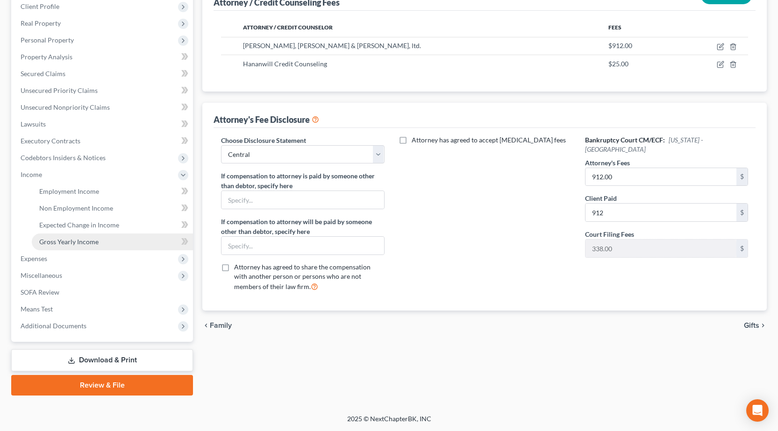
click at [109, 239] on link "Gross Yearly Income" at bounding box center [112, 241] width 161 height 17
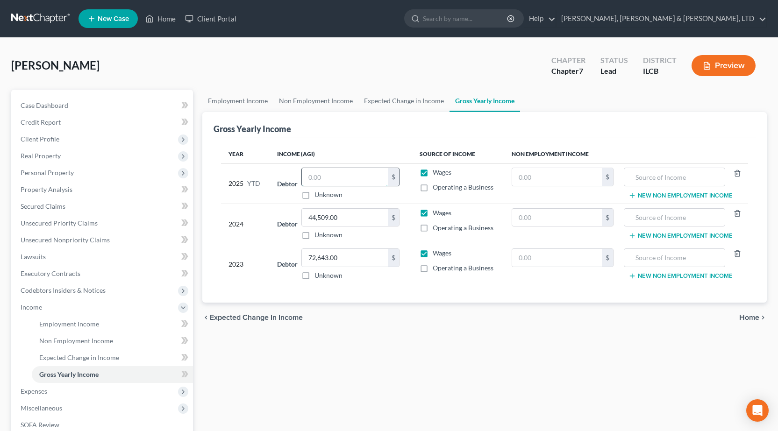
click at [336, 181] on input "text" at bounding box center [345, 177] width 86 height 18
type input "9,664.52"
click at [68, 192] on span "Property Analysis" at bounding box center [47, 189] width 52 height 8
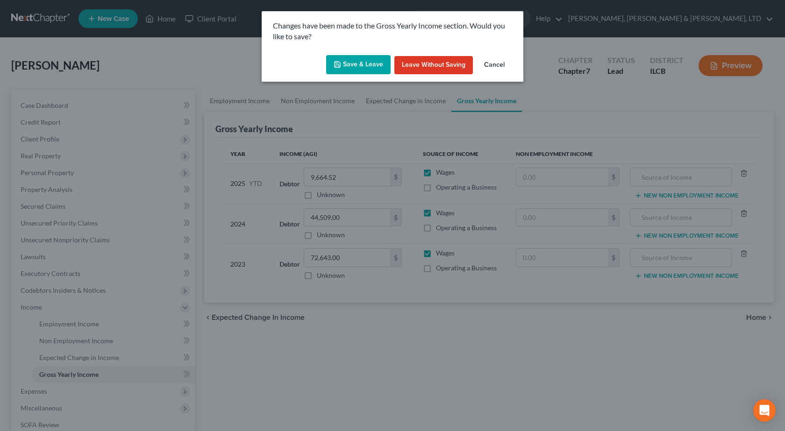
click at [370, 60] on button "Save & Leave" at bounding box center [358, 65] width 64 height 20
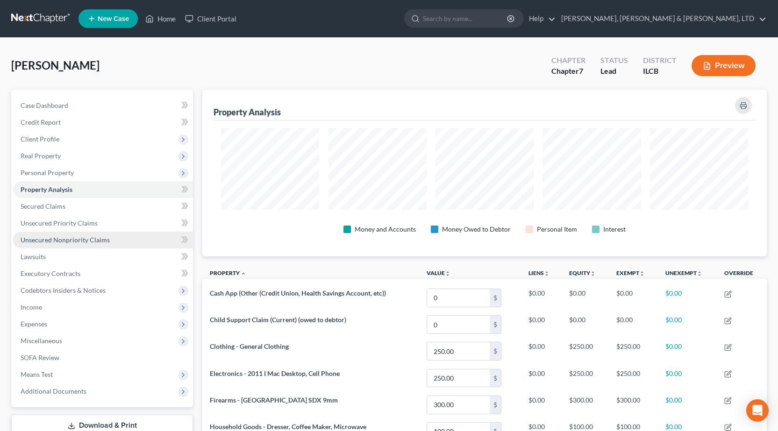
scroll to position [167, 564]
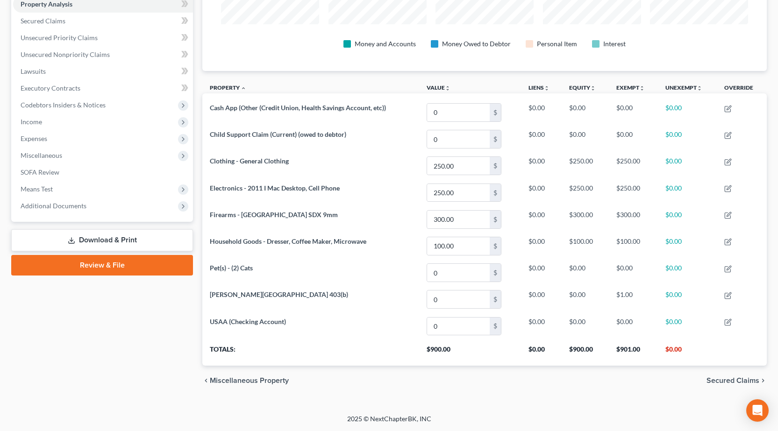
click at [111, 243] on link "Download & Print" at bounding box center [102, 240] width 182 height 22
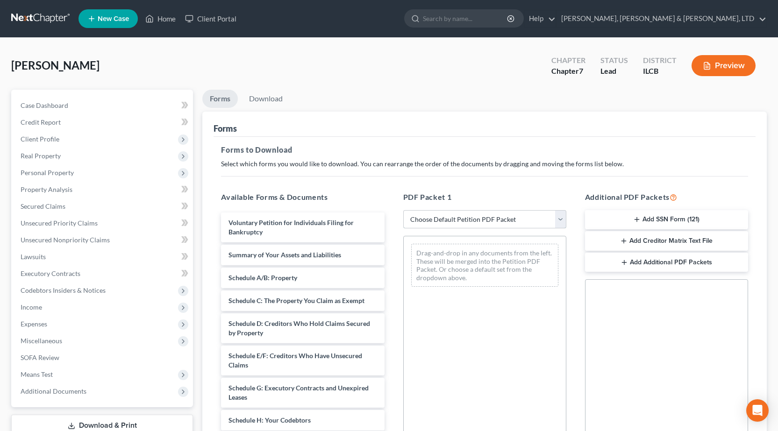
drag, startPoint x: 459, startPoint y: 222, endPoint x: 455, endPoint y: 223, distance: 4.9
click at [459, 222] on select "Choose Default Petition PDF Packet Complete Bankruptcy Petition (all forms and …" at bounding box center [484, 219] width 163 height 19
select select "0"
click at [403, 210] on select "Choose Default Petition PDF Packet Complete Bankruptcy Petition (all forms and …" at bounding box center [484, 219] width 163 height 19
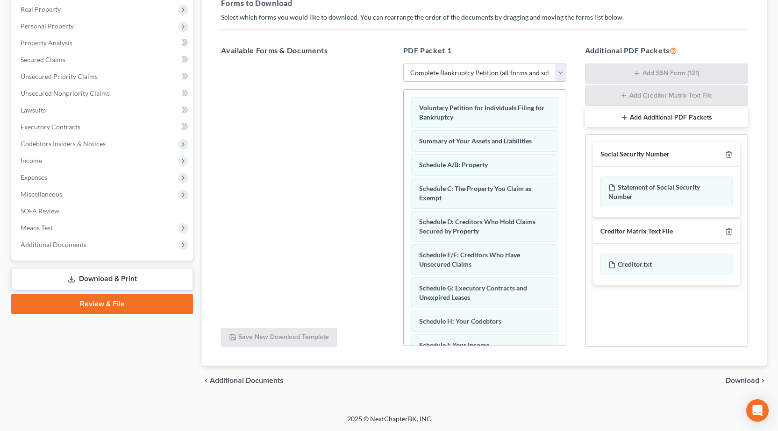
click at [728, 382] on span "Download" at bounding box center [742, 380] width 34 height 7
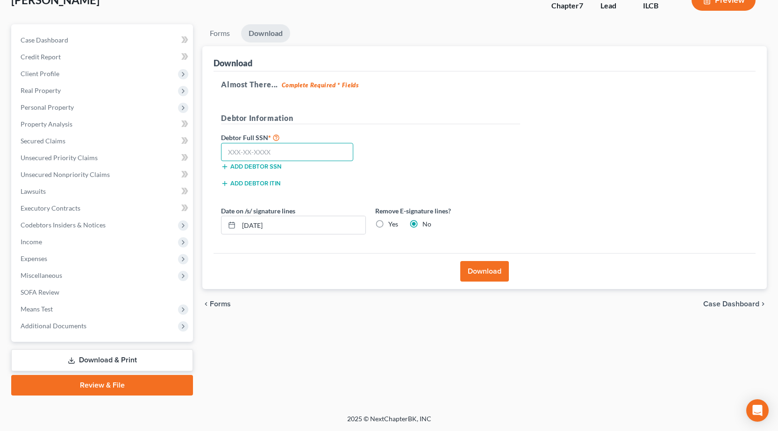
click at [301, 155] on input "text" at bounding box center [287, 152] width 132 height 19
type input "357-78-6449"
drag, startPoint x: 304, startPoint y: 226, endPoint x: 288, endPoint y: 254, distance: 31.2
click at [0, 229] on div "Poppen, Amanda Upgraded Chapter Chapter 7 Status Lead District ILCB Preview Pet…" at bounding box center [389, 193] width 778 height 442
click at [388, 222] on label "Yes" at bounding box center [393, 223] width 10 height 9
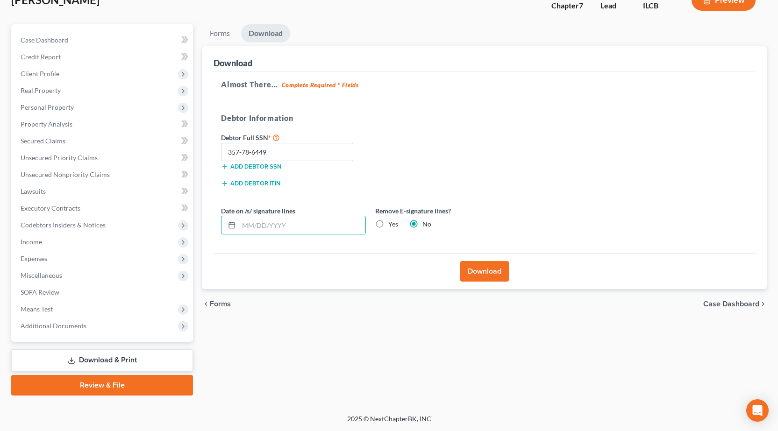
click at [392, 222] on input "Yes" at bounding box center [395, 222] width 6 height 6
radio input "true"
radio input "false"
click at [494, 273] on button "Download" at bounding box center [484, 271] width 49 height 21
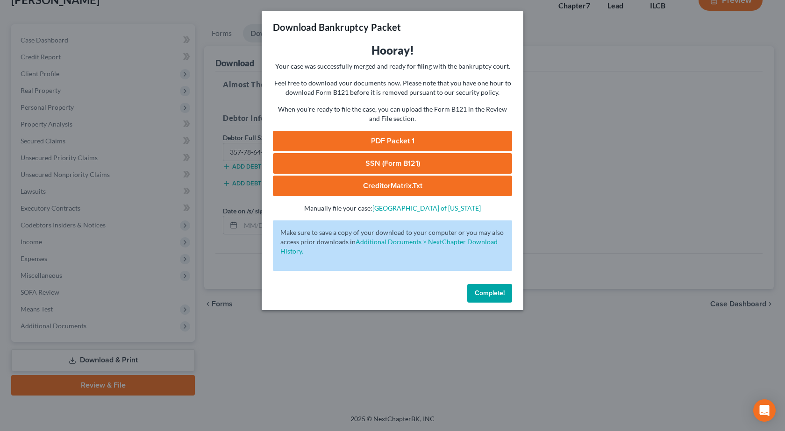
click at [397, 144] on link "PDF Packet 1" at bounding box center [392, 141] width 239 height 21
click at [367, 164] on link "SSN (Form B121)" at bounding box center [392, 163] width 239 height 21
click at [675, 166] on div "Download Bankruptcy Packet Hooray! Your case was successfully merged and ready …" at bounding box center [392, 215] width 785 height 431
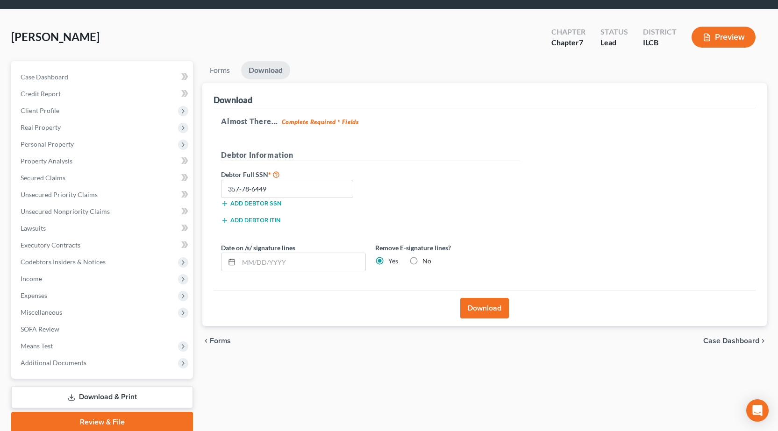
scroll to position [0, 0]
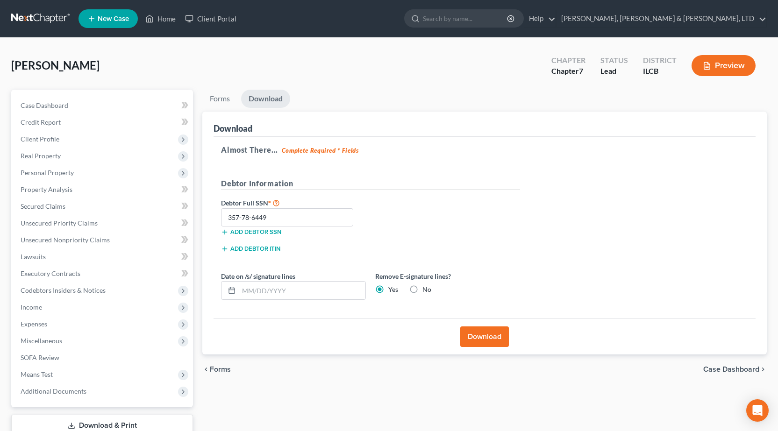
click at [39, 16] on link at bounding box center [41, 18] width 60 height 17
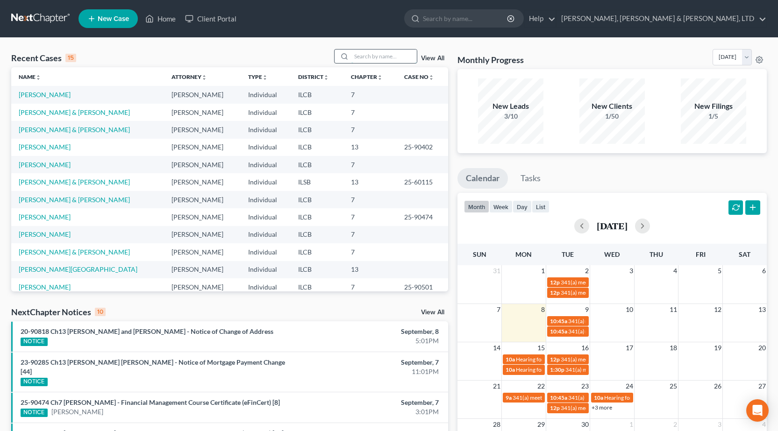
click at [359, 52] on input "search" at bounding box center [383, 56] width 65 height 14
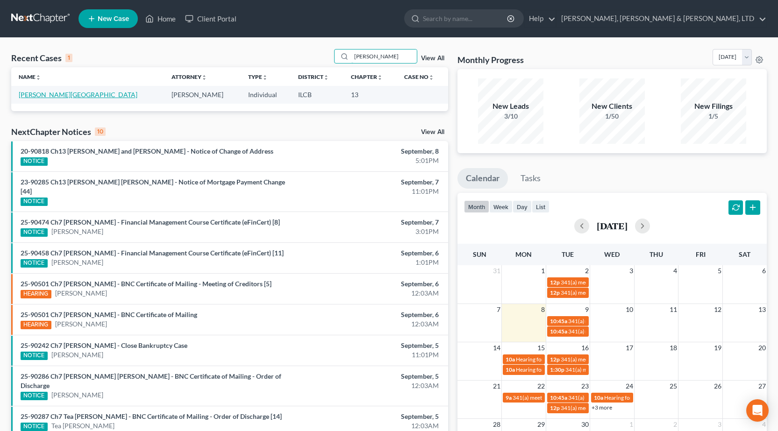
type input "frazee"
click at [44, 97] on link "Frazee, Shelby" at bounding box center [78, 95] width 119 height 8
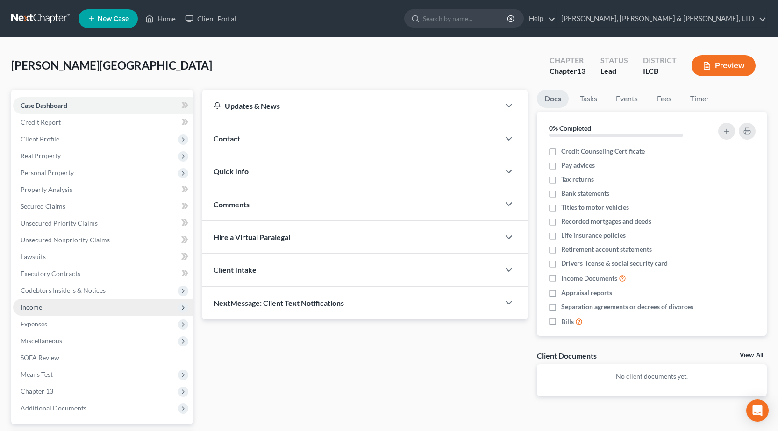
click at [33, 311] on span "Income" at bounding box center [103, 307] width 180 height 17
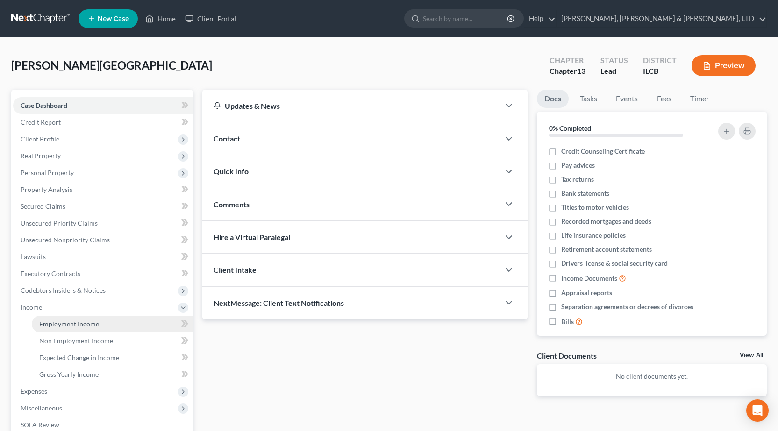
click at [91, 325] on span "Employment Income" at bounding box center [69, 324] width 60 height 8
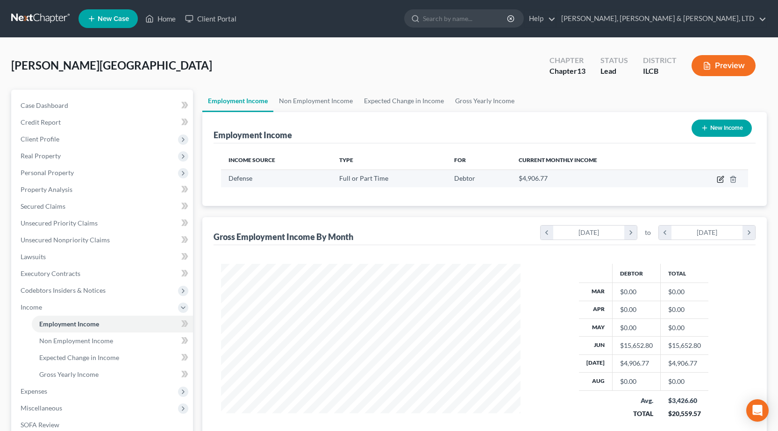
click at [717, 179] on icon "button" at bounding box center [720, 180] width 6 height 6
select select "0"
select select "15"
select select "0"
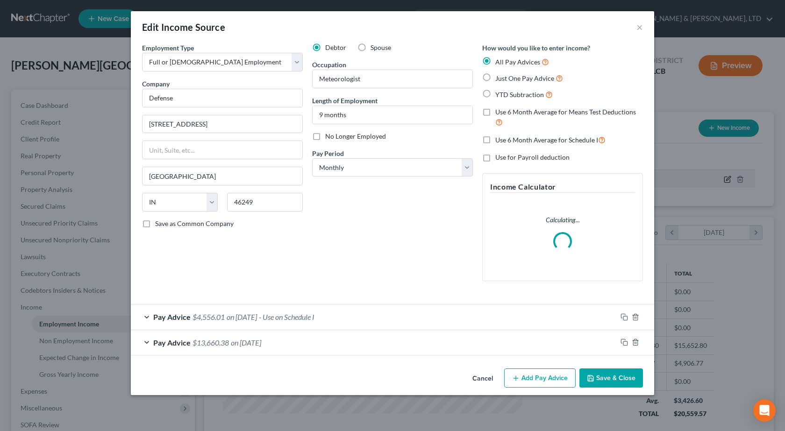
scroll to position [168, 321]
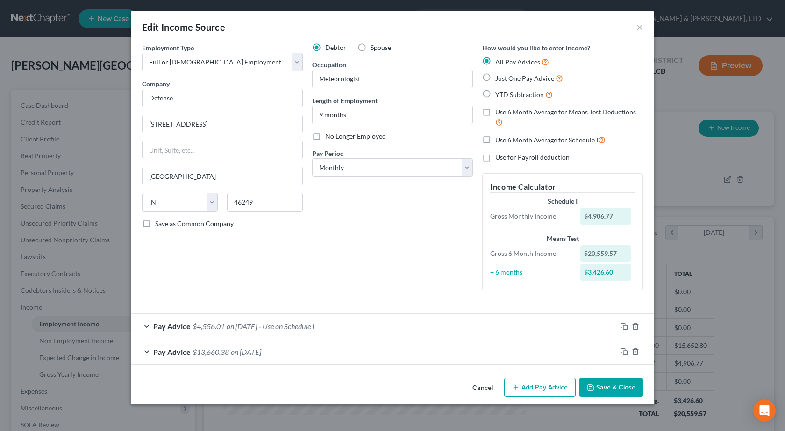
click at [555, 387] on button "Add Pay Advice" at bounding box center [539, 388] width 71 height 20
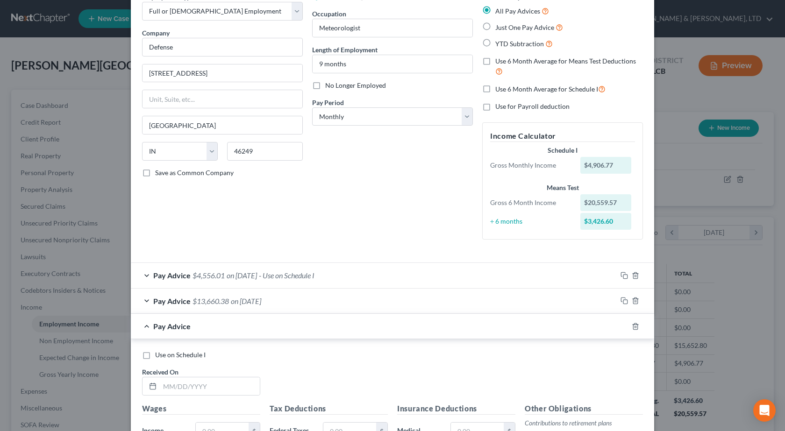
scroll to position [93, 0]
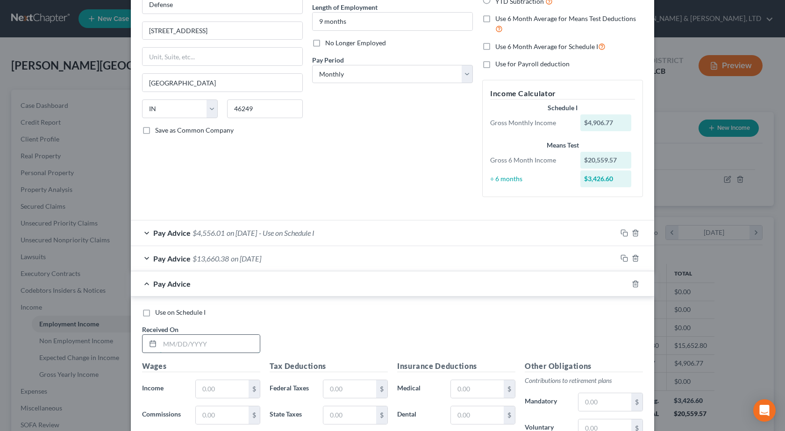
click at [214, 342] on input "text" at bounding box center [210, 344] width 100 height 18
click at [417, 132] on div "Debtor Spouse Occupation Meteorologist Length of Employment 9 months No Longer …" at bounding box center [392, 77] width 170 height 255
click at [204, 261] on span "$13,660.38" at bounding box center [210, 258] width 36 height 9
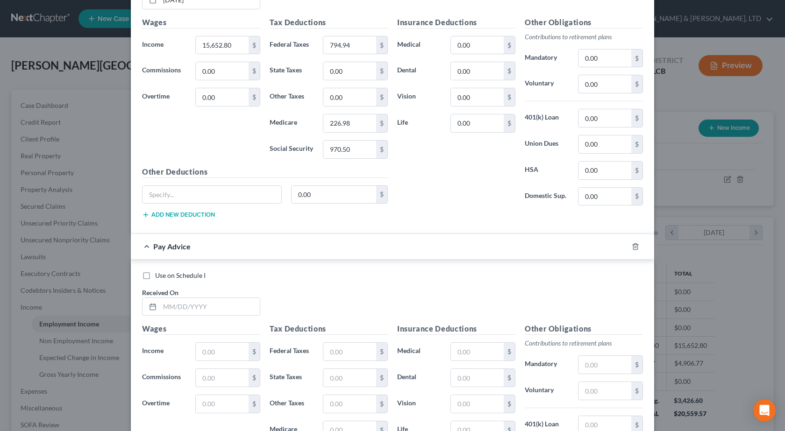
scroll to position [514, 0]
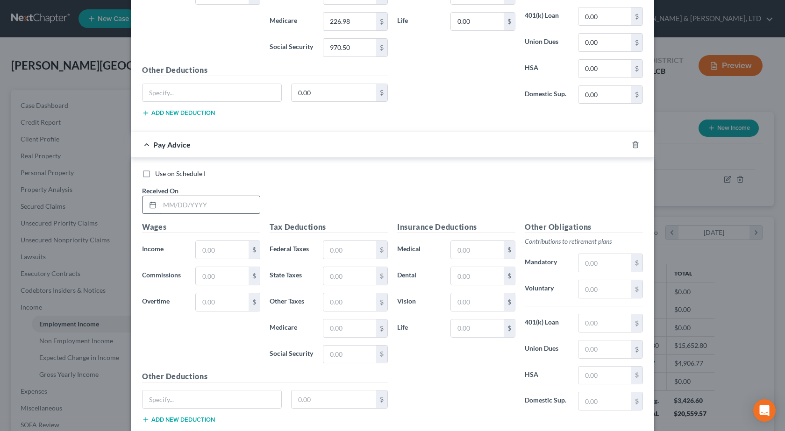
click at [204, 207] on input "text" at bounding box center [210, 205] width 100 height 18
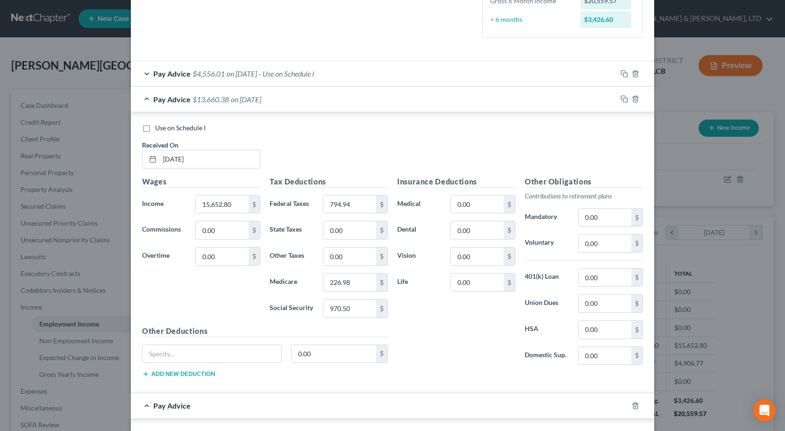
scroll to position [47, 0]
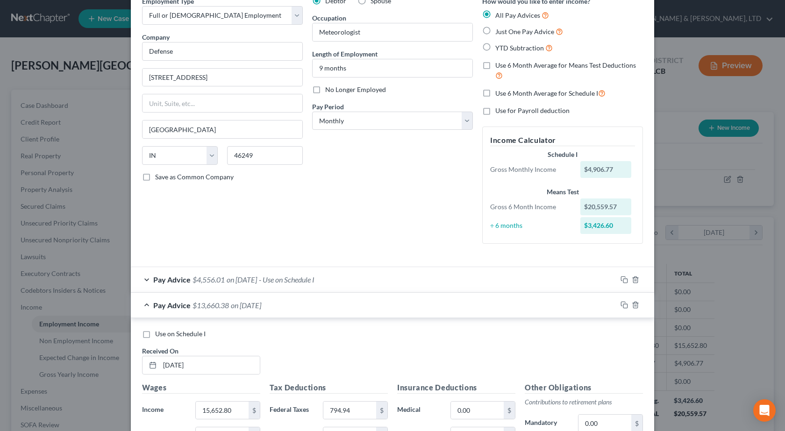
click at [394, 252] on div "Employment Type * Select Full or Part Time Employment Self Employment Company *…" at bounding box center [392, 127] width 510 height 263
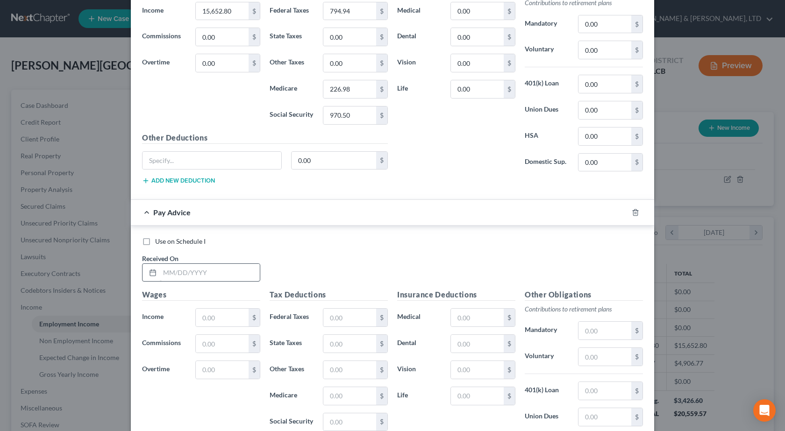
scroll to position [467, 0]
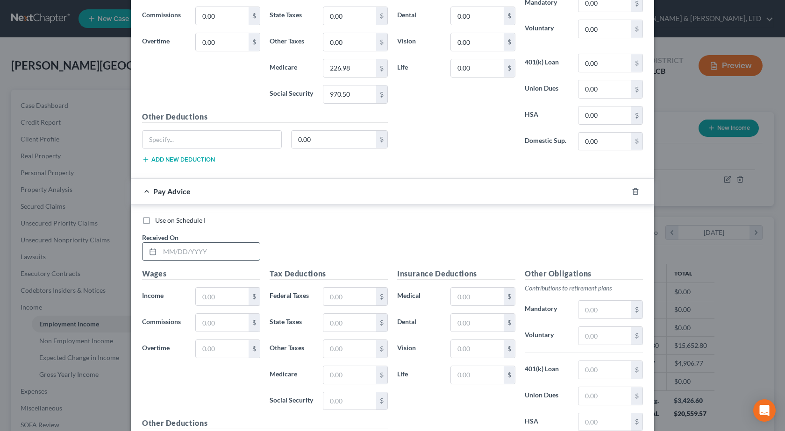
click at [194, 247] on input "text" at bounding box center [210, 252] width 100 height 18
type input "8/31/2025"
click at [226, 301] on input "text" at bounding box center [222, 297] width 53 height 18
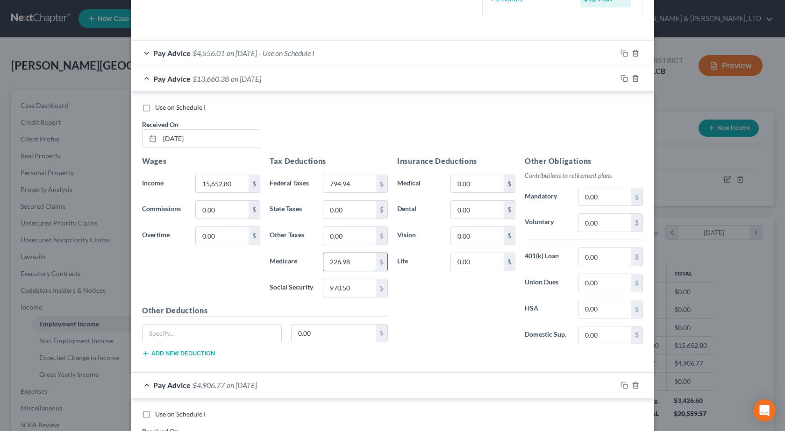
scroll to position [246, 0]
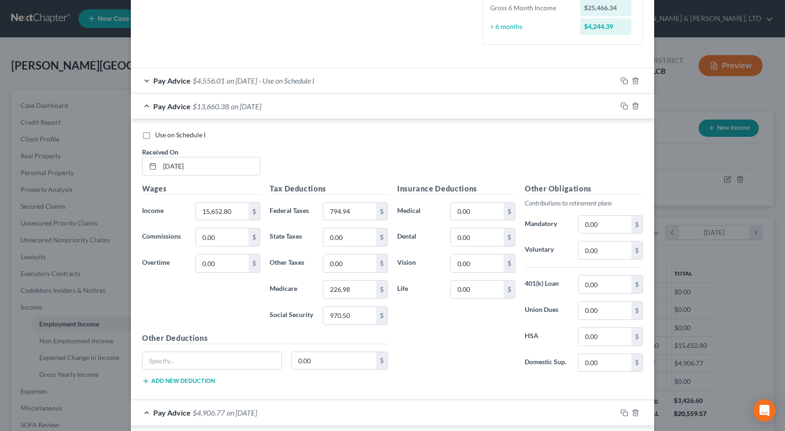
type input "4,906.77"
click at [240, 81] on span "on 07/30/2025" at bounding box center [241, 80] width 30 height 9
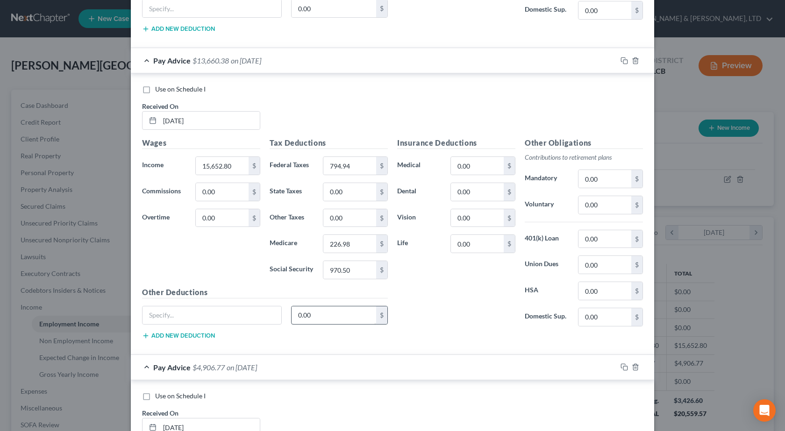
scroll to position [759, 0]
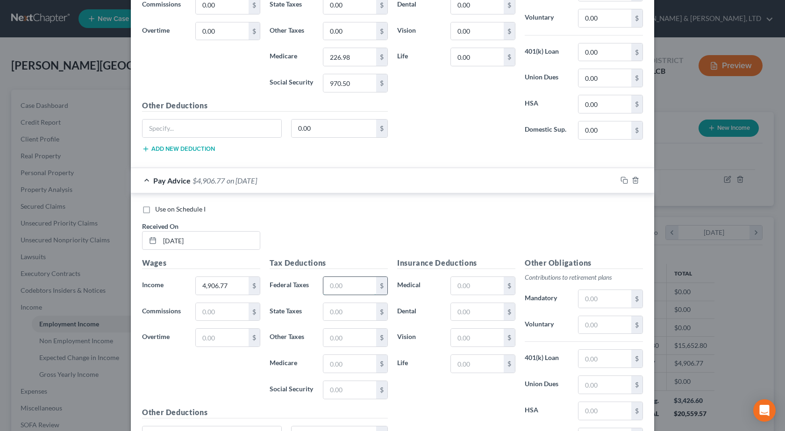
click at [346, 288] on input "text" at bounding box center [349, 286] width 53 height 18
type input "141.68"
click at [334, 311] on input "text" at bounding box center [349, 312] width 53 height 18
click at [333, 394] on input "text" at bounding box center [349, 390] width 53 height 18
type input "169.45"
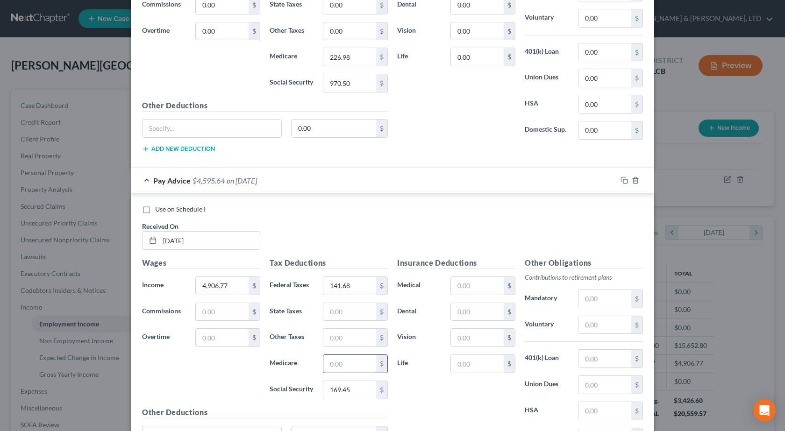
click at [356, 360] on input "text" at bounding box center [349, 364] width 53 height 18
type input "39.63"
click at [339, 316] on input "text" at bounding box center [349, 312] width 53 height 18
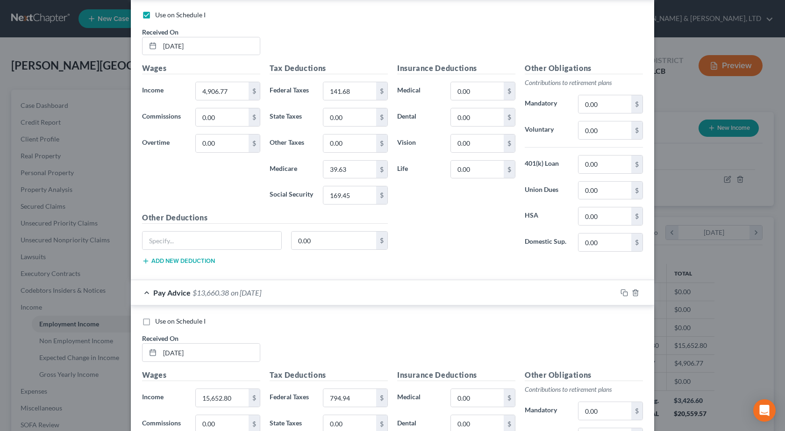
scroll to position [246, 0]
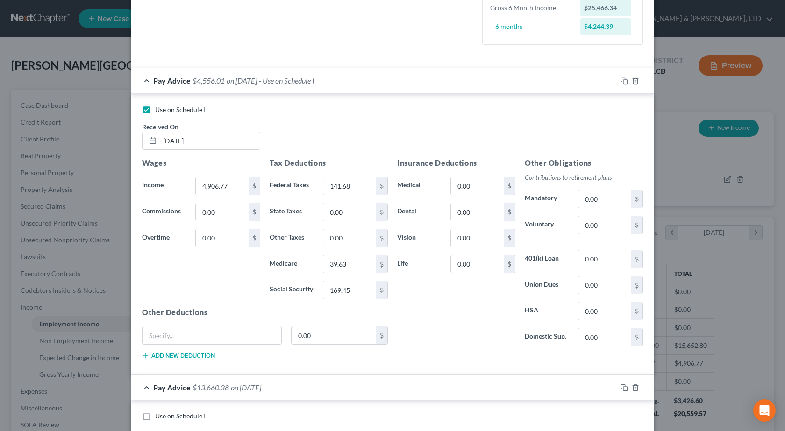
click at [471, 339] on div "Insurance Deductions Medical 0.00 $ Dental 0.00 $ Vision 0.00 $ Life 0.00 $" at bounding box center [455, 255] width 127 height 197
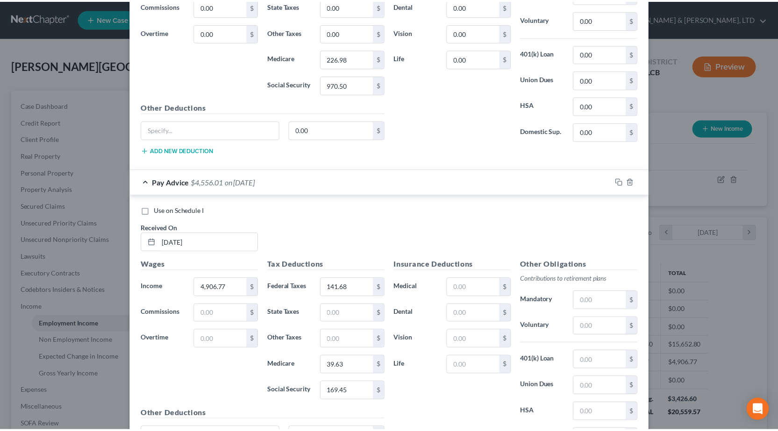
scroll to position [853, 0]
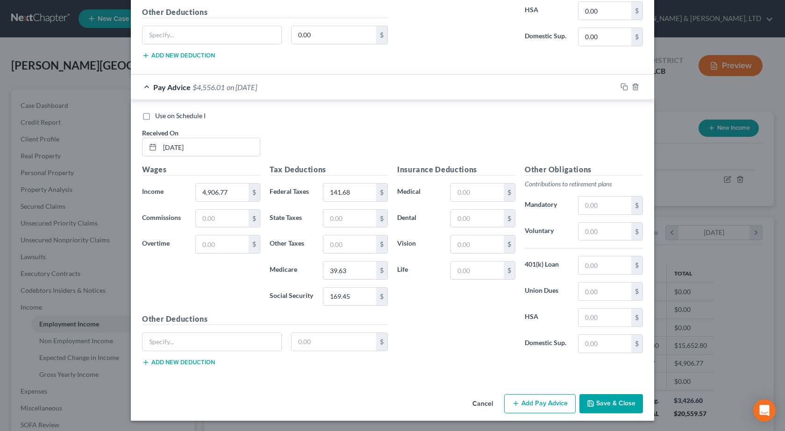
click at [601, 402] on button "Save & Close" at bounding box center [611, 404] width 64 height 20
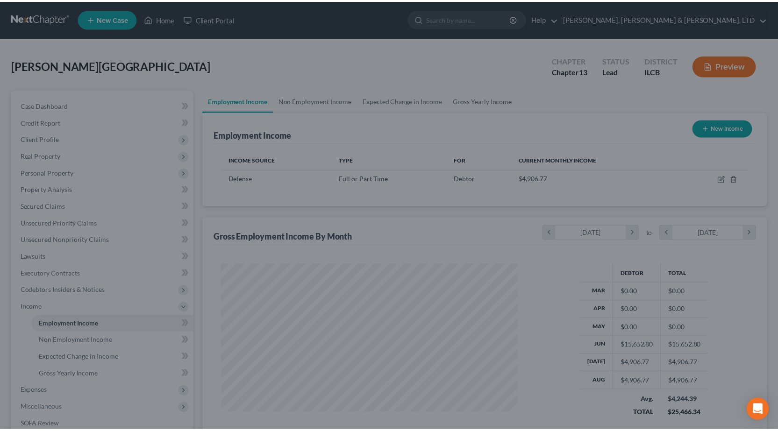
scroll to position [466801, 466651]
